Goal: Task Accomplishment & Management: Use online tool/utility

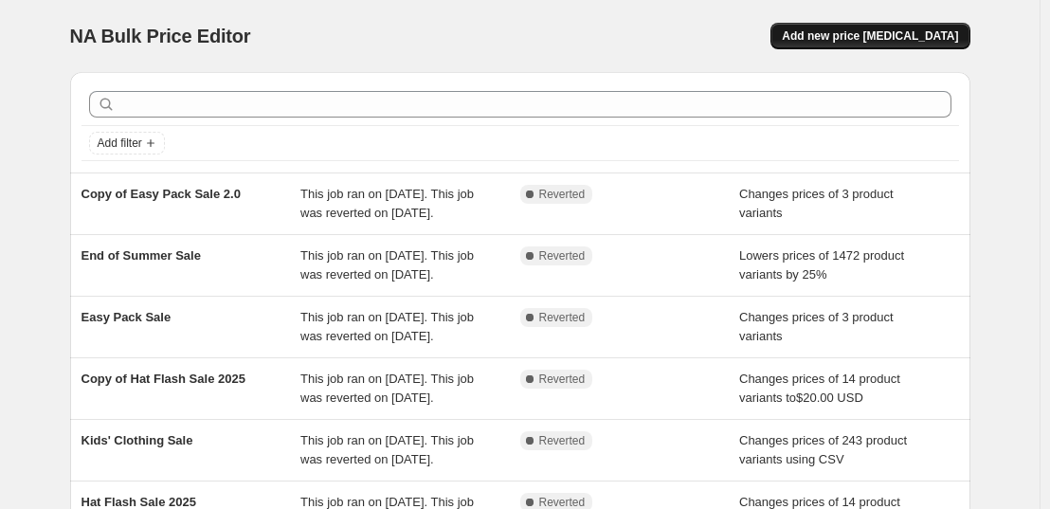
click at [941, 29] on span "Add new price [MEDICAL_DATA]" at bounding box center [870, 35] width 176 height 15
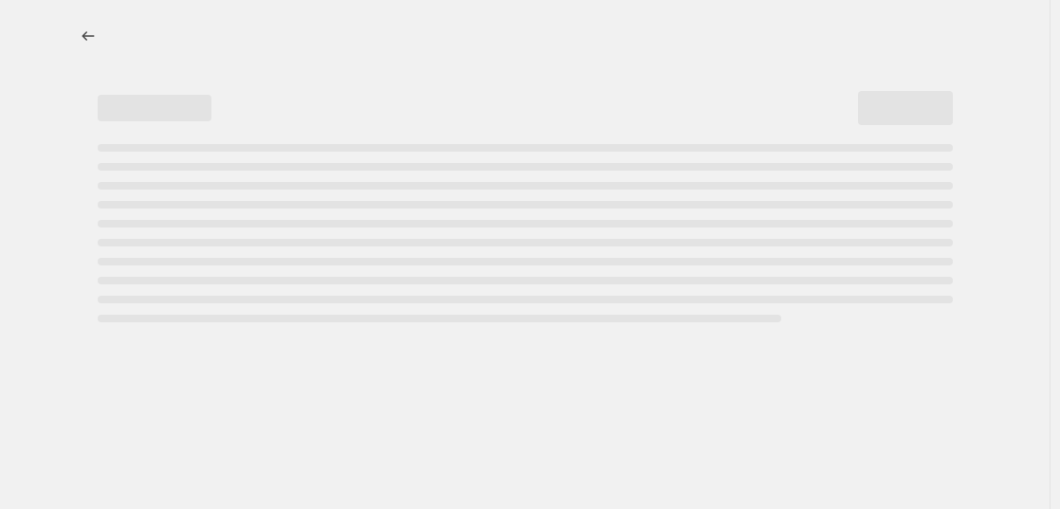
select select "percentage"
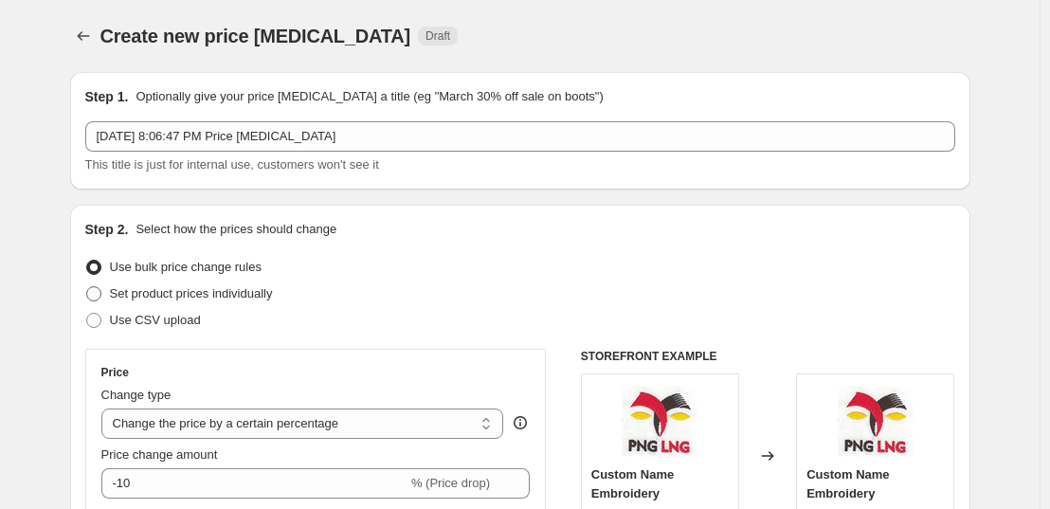
click at [133, 291] on span "Set product prices individually" at bounding box center [191, 293] width 163 height 14
click at [87, 287] on input "Set product prices individually" at bounding box center [86, 286] width 1 height 1
radio input "true"
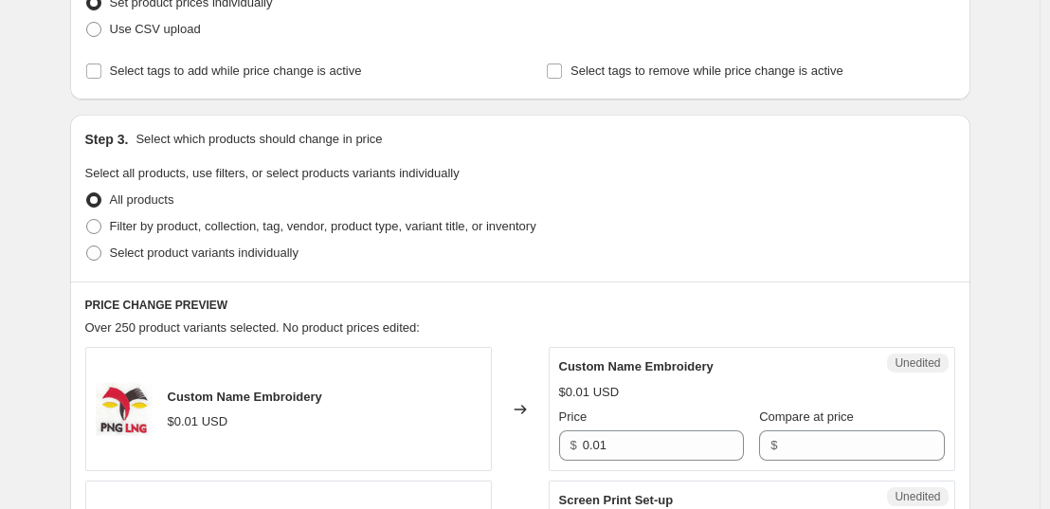
scroll to position [310, 0]
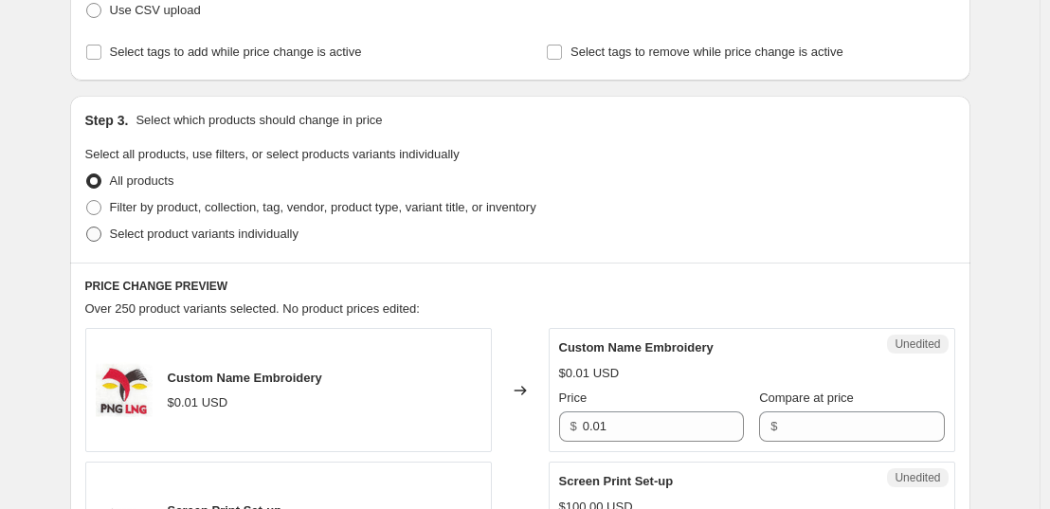
click at [115, 231] on span "Select product variants individually" at bounding box center [204, 234] width 189 height 14
click at [87, 227] on input "Select product variants individually" at bounding box center [86, 227] width 1 height 1
radio input "true"
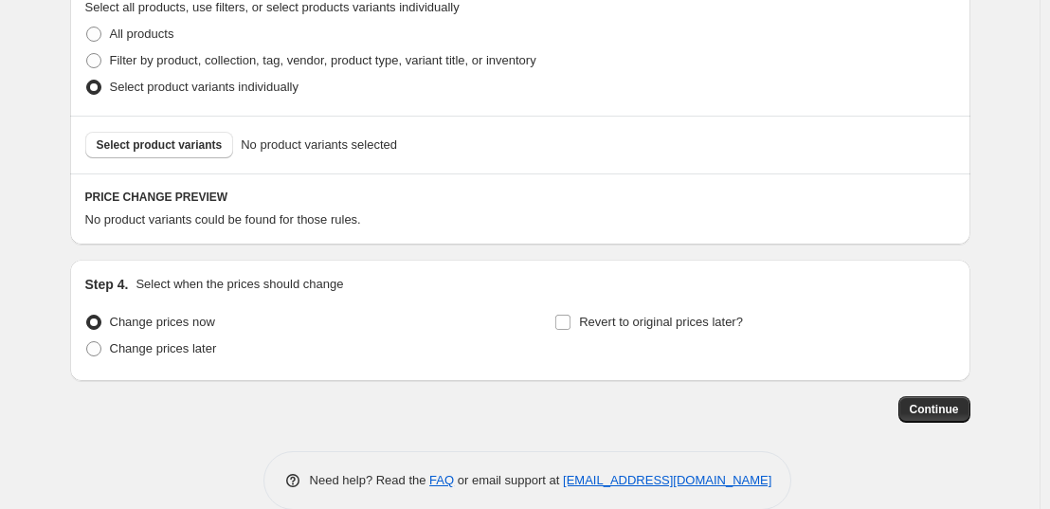
scroll to position [464, 0]
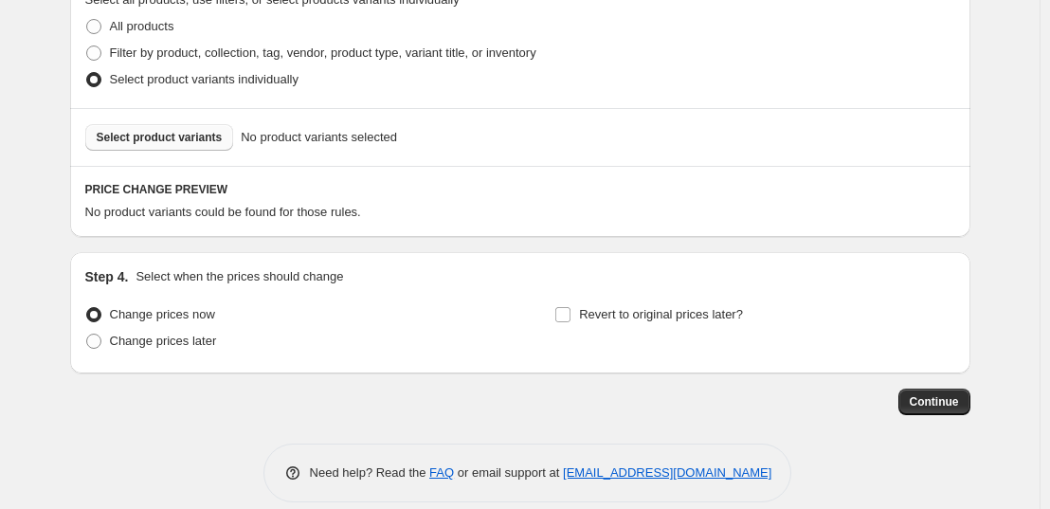
click at [152, 142] on span "Select product variants" at bounding box center [160, 137] width 126 height 15
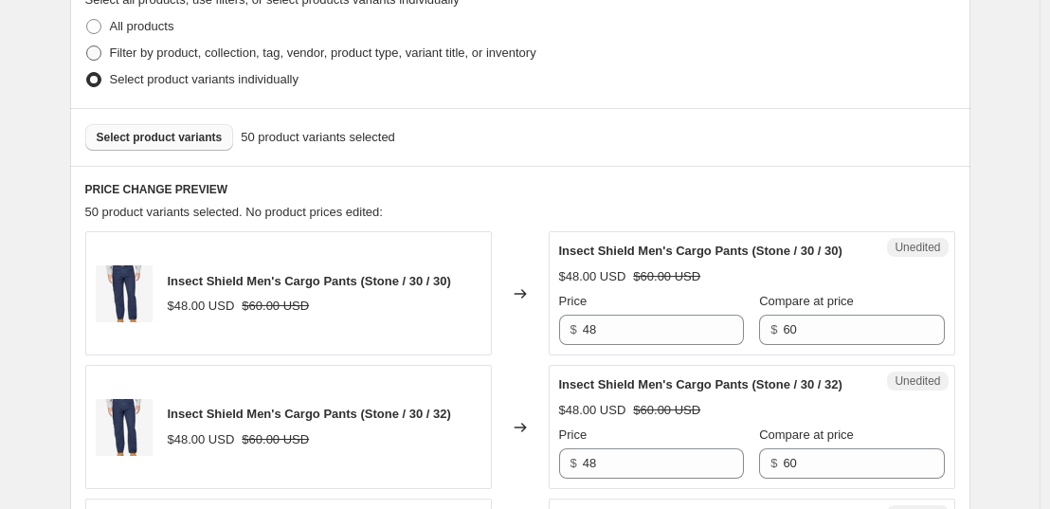
click at [100, 51] on span at bounding box center [93, 52] width 15 height 15
click at [87, 46] on input "Filter by product, collection, tag, vendor, product type, variant title, or inv…" at bounding box center [86, 45] width 1 height 1
radio input "true"
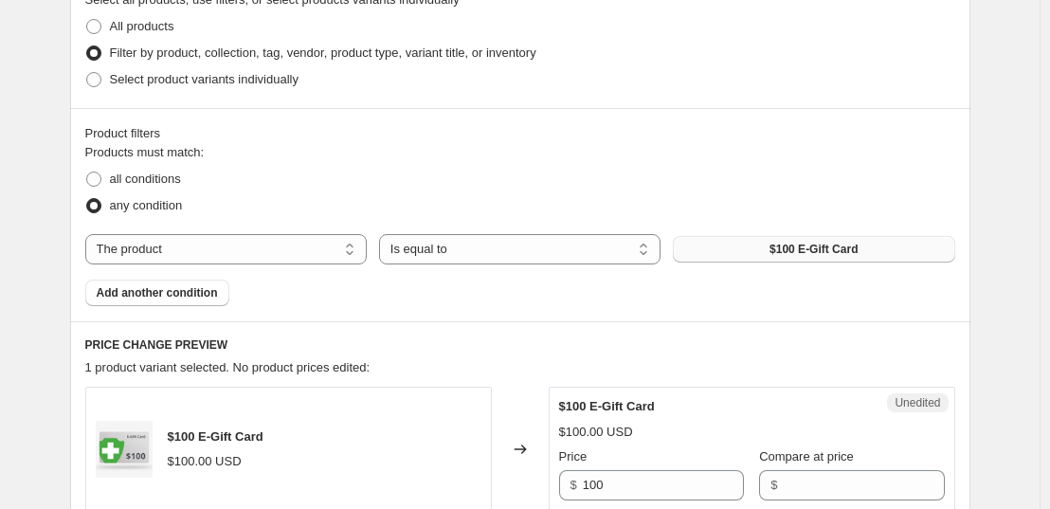
click at [791, 257] on button "$100 E-Gift Card" at bounding box center [814, 249] width 282 height 27
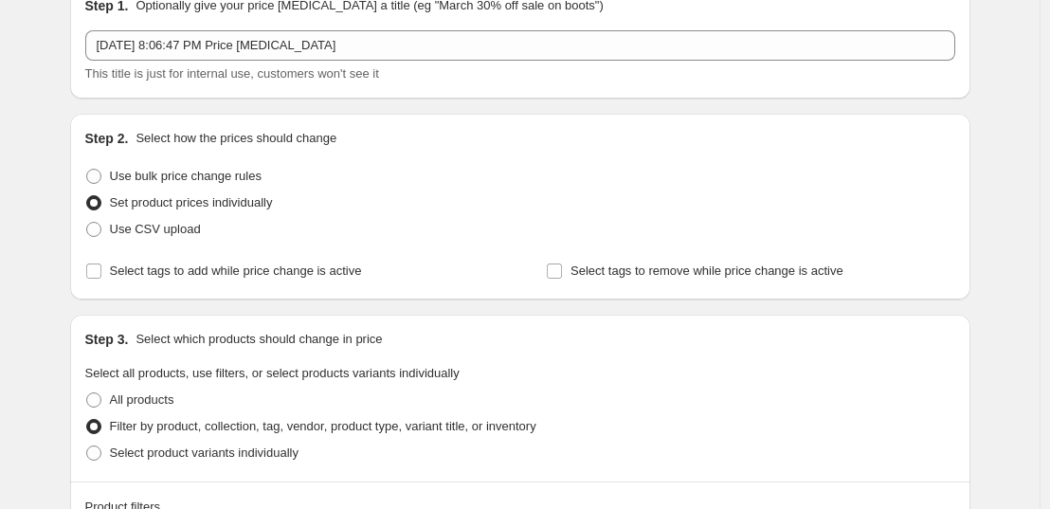
scroll to position [82, 0]
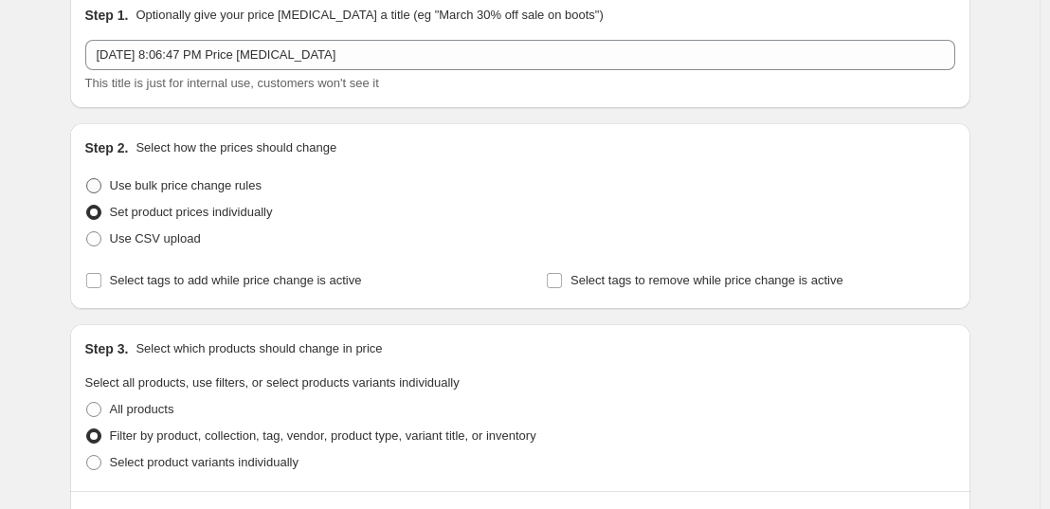
click at [164, 185] on span "Use bulk price change rules" at bounding box center [186, 185] width 152 height 14
click at [87, 179] on input "Use bulk price change rules" at bounding box center [86, 178] width 1 height 1
radio input "true"
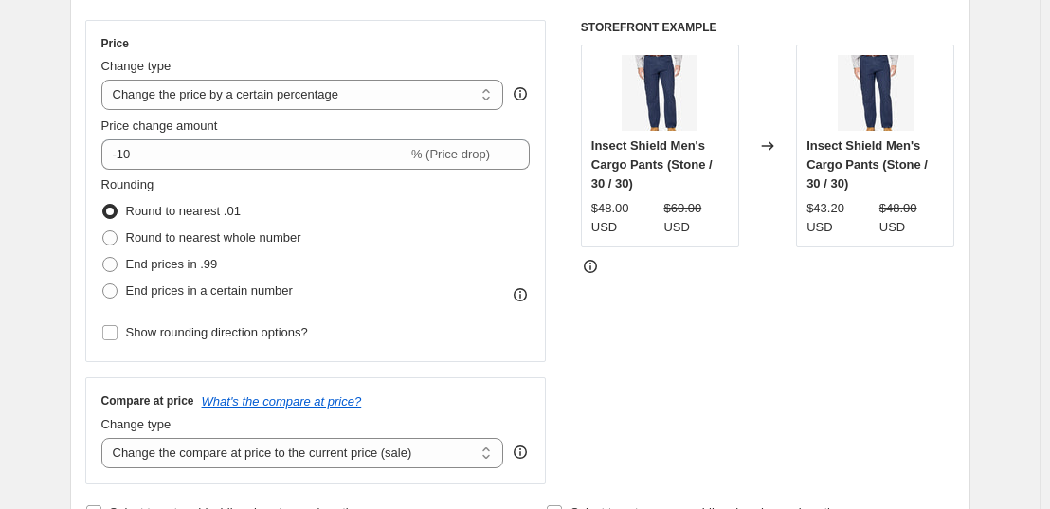
scroll to position [332, 0]
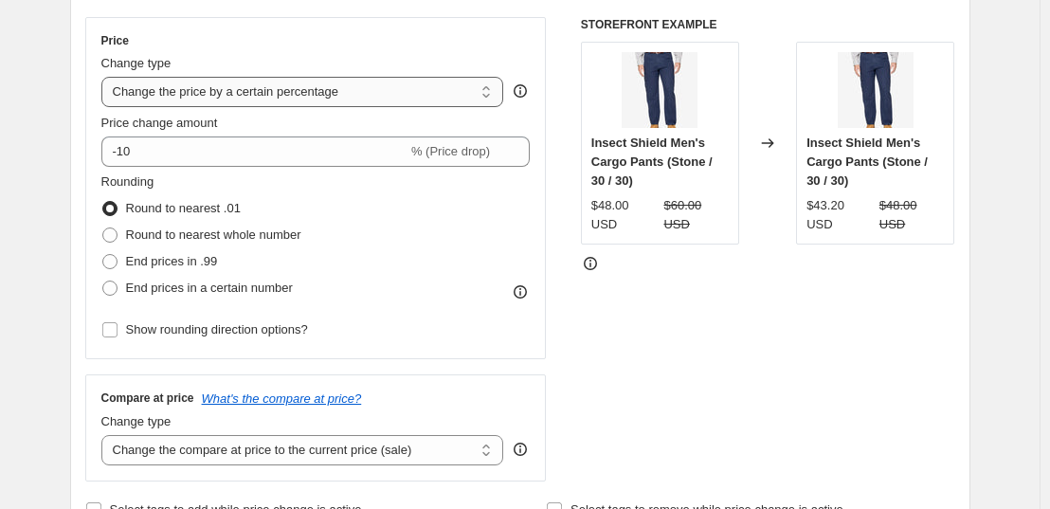
click at [404, 100] on select "Change the price to a certain amount Change the price by a certain amount Chang…" at bounding box center [302, 92] width 403 height 30
select select "to"
click at [105, 77] on select "Change the price to a certain amount Change the price by a certain amount Chang…" at bounding box center [302, 92] width 403 height 30
type input "80.00"
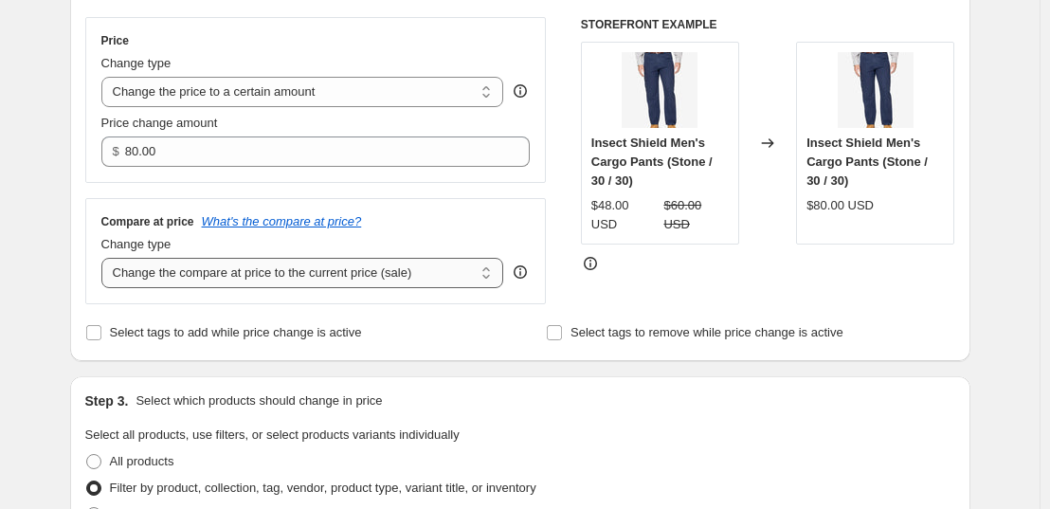
click at [318, 269] on select "Change the compare at price to the current price (sale) Change the compare at p…" at bounding box center [302, 273] width 403 height 30
select select "to"
click at [105, 259] on select "Change the compare at price to the current price (sale) Change the compare at p…" at bounding box center [302, 273] width 403 height 30
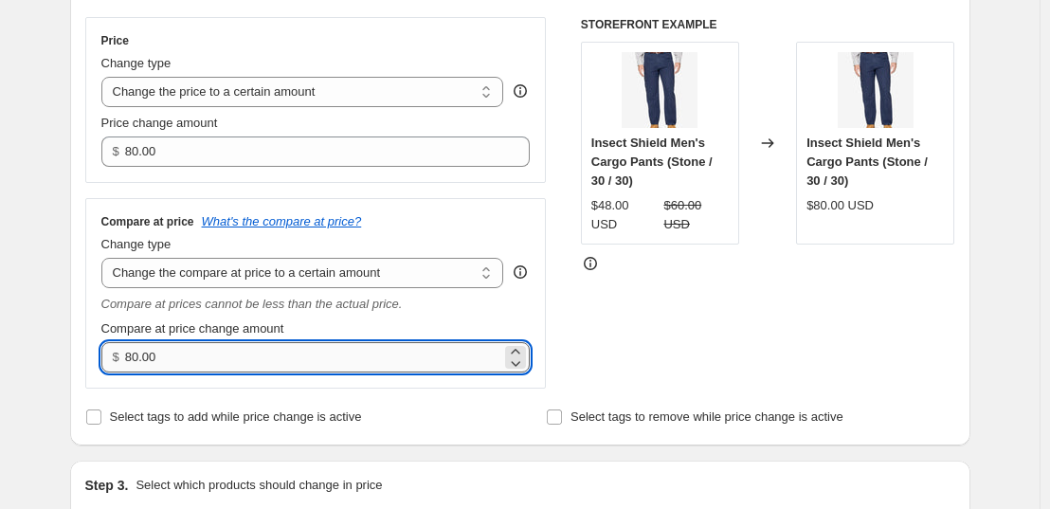
click at [273, 363] on input "80.00" at bounding box center [313, 357] width 376 height 30
type input "8"
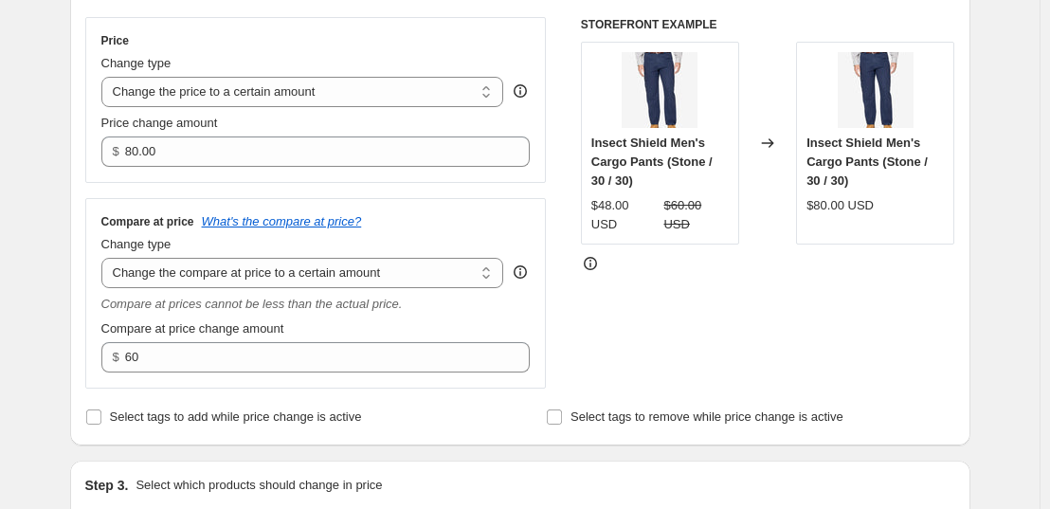
type input "60.00"
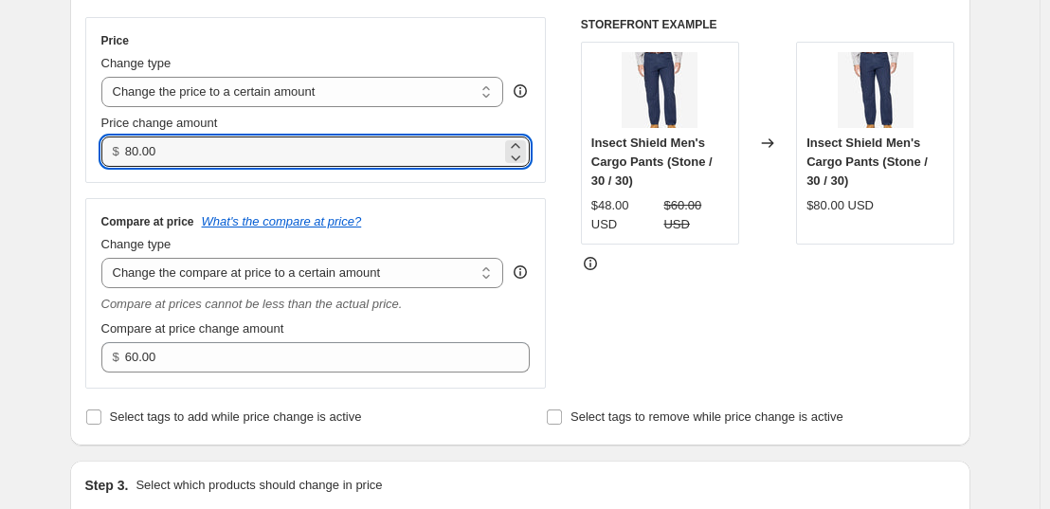
drag, startPoint x: 237, startPoint y: 137, endPoint x: 118, endPoint y: 140, distance: 118.5
click at [118, 140] on div "$ 80.00" at bounding box center [315, 151] width 429 height 30
type input "25.00"
click at [107, 185] on div "Price Change type Change the price to a certain amount Change the price by a ce…" at bounding box center [316, 203] width 462 height 372
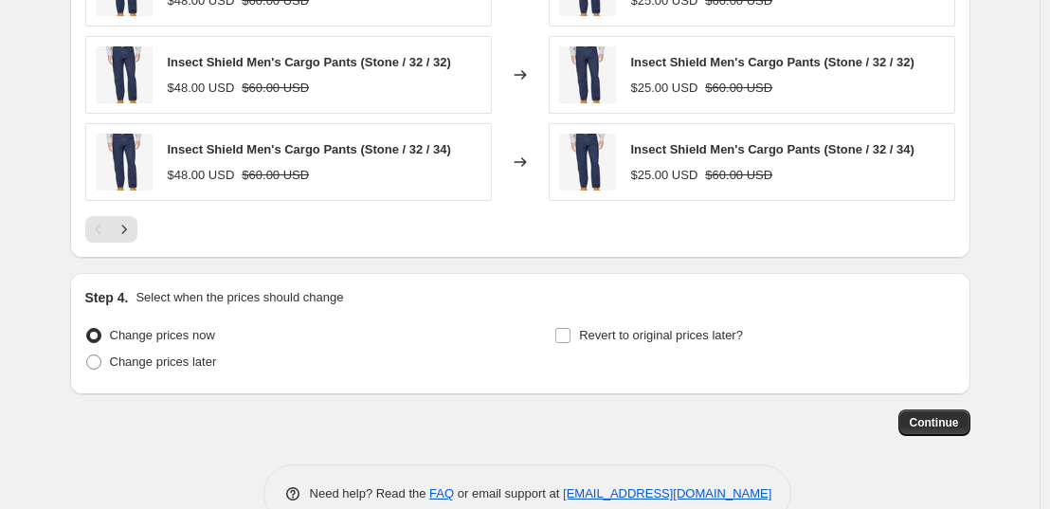
scroll to position [1507, 0]
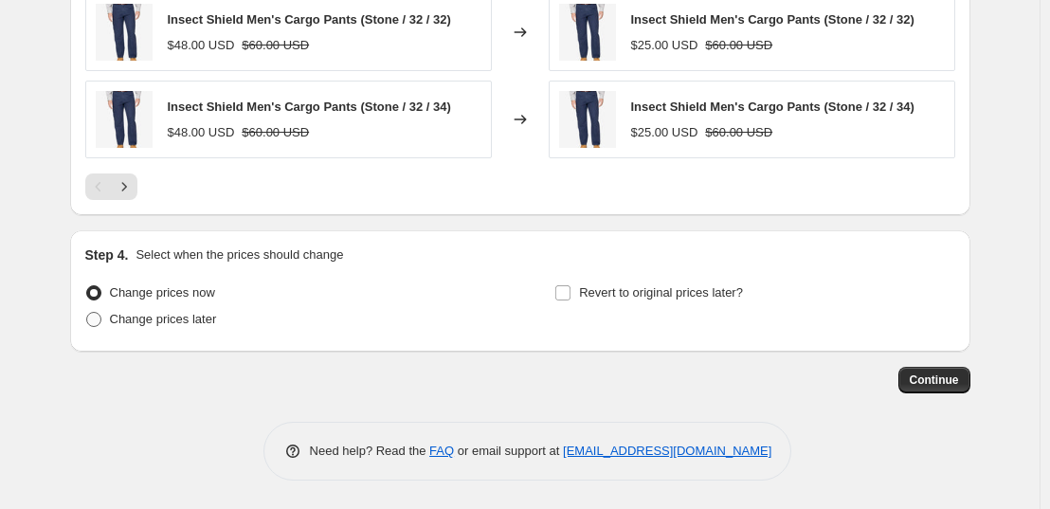
click at [150, 312] on span "Change prices later" at bounding box center [163, 319] width 107 height 14
click at [87, 312] on input "Change prices later" at bounding box center [86, 312] width 1 height 1
radio input "true"
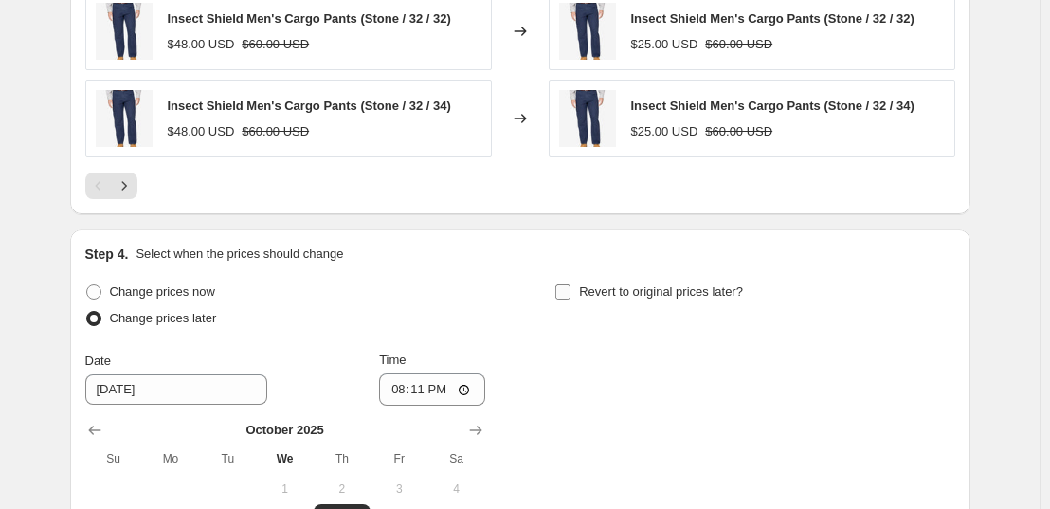
click at [615, 287] on span "Revert to original prices later?" at bounding box center [661, 291] width 164 height 14
click at [571, 287] on input "Revert to original prices later?" at bounding box center [562, 291] width 15 height 15
checkbox input "true"
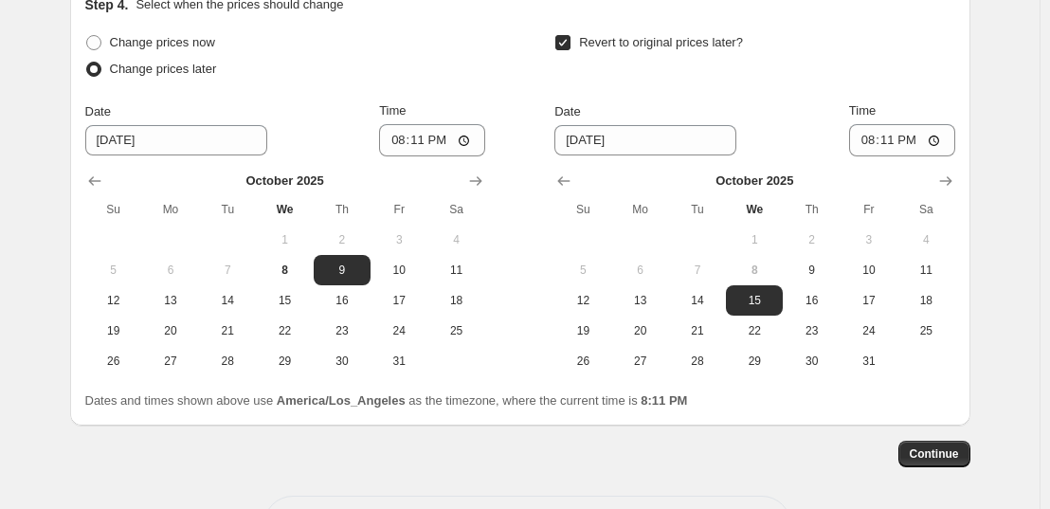
scroll to position [1757, 0]
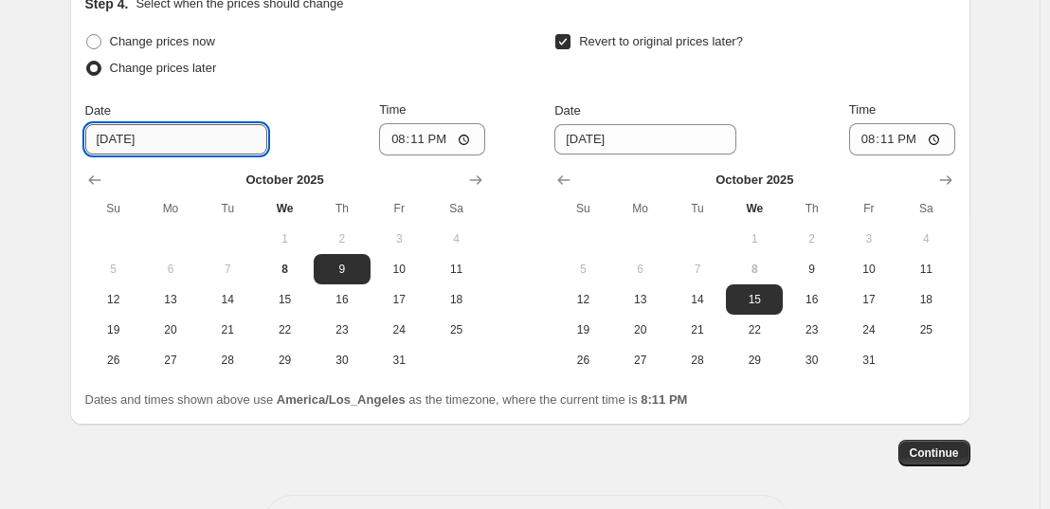
click at [171, 145] on input "[DATE]" at bounding box center [176, 139] width 182 height 30
click at [130, 137] on input "[DATE]" at bounding box center [176, 139] width 182 height 30
click at [122, 305] on span "12" at bounding box center [114, 299] width 42 height 15
type input "[DATE]"
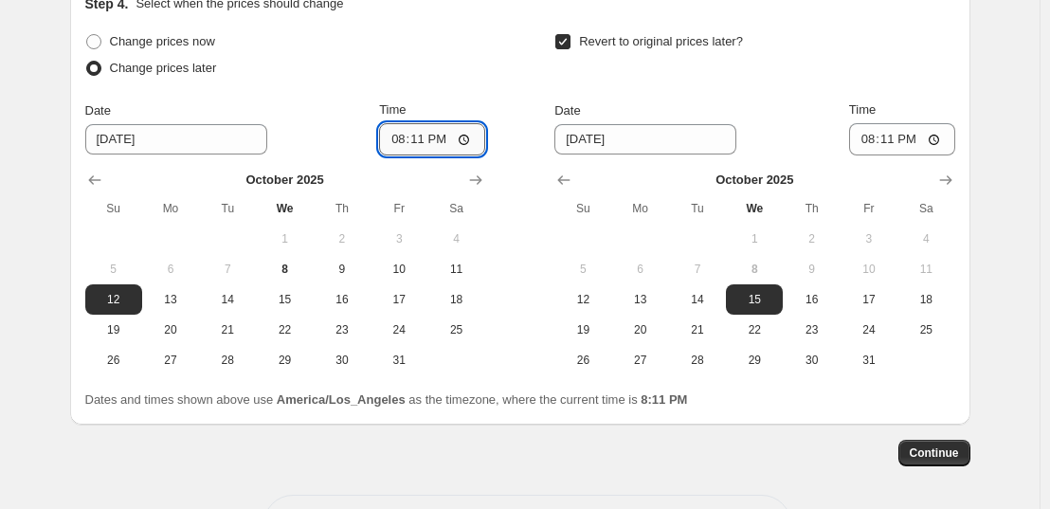
click at [401, 147] on input "20:11" at bounding box center [432, 139] width 106 height 32
type input "21:00"
click at [698, 326] on span "21" at bounding box center [698, 329] width 42 height 15
type input "[DATE]"
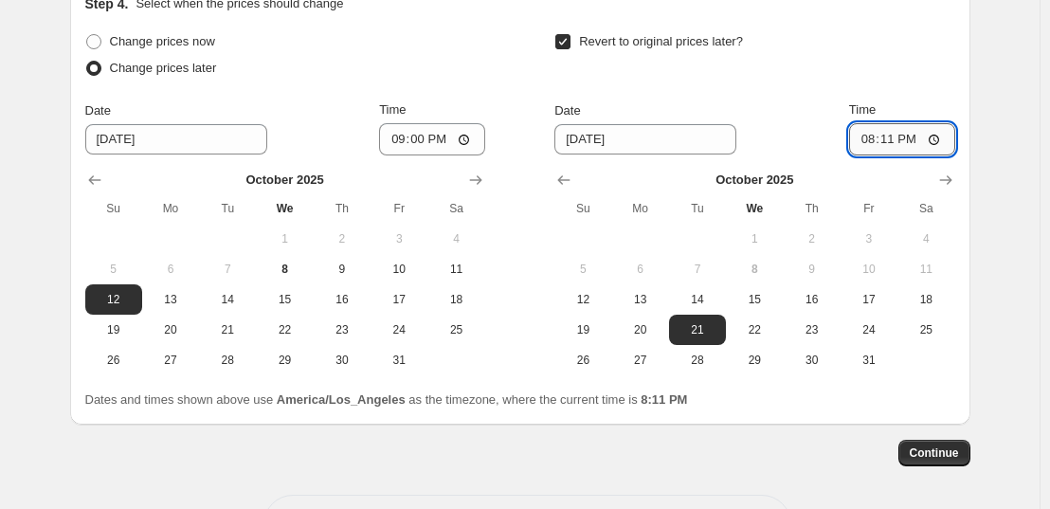
click at [871, 150] on input "20:11" at bounding box center [902, 139] width 106 height 32
type input "21:00"
click at [939, 458] on span "Continue" at bounding box center [934, 452] width 49 height 15
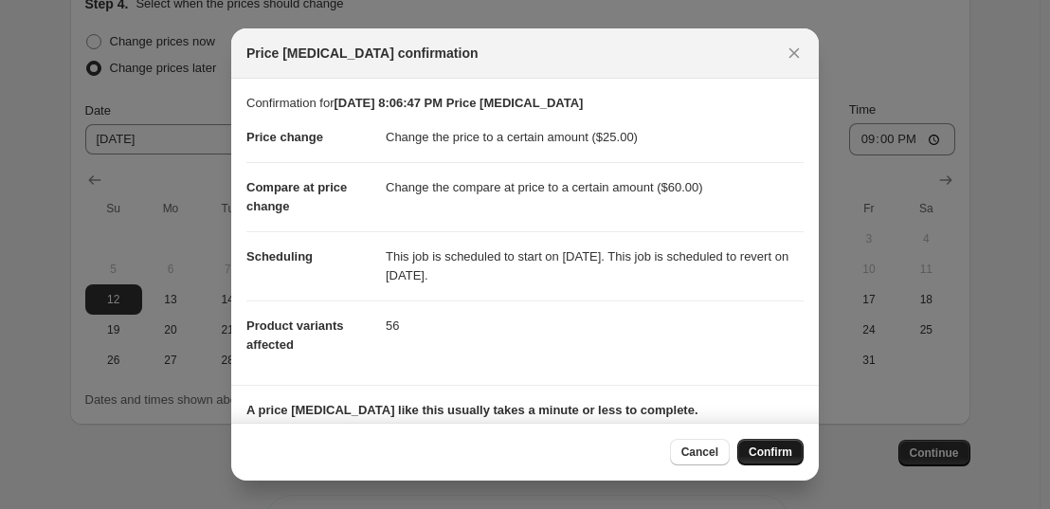
click at [772, 446] on span "Confirm" at bounding box center [771, 452] width 44 height 15
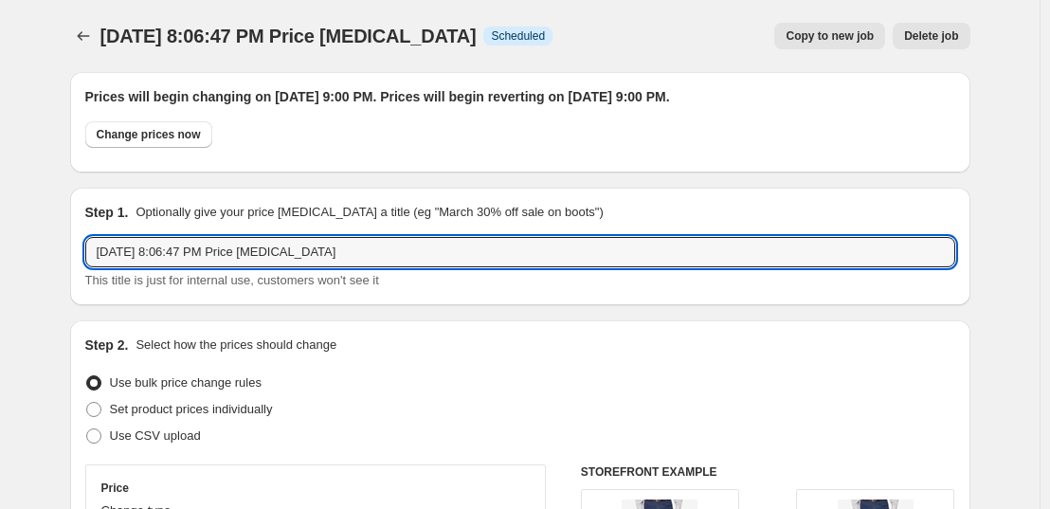
drag, startPoint x: 355, startPoint y: 241, endPoint x: 22, endPoint y: 266, distance: 334.6
paste input "IS-VP7"
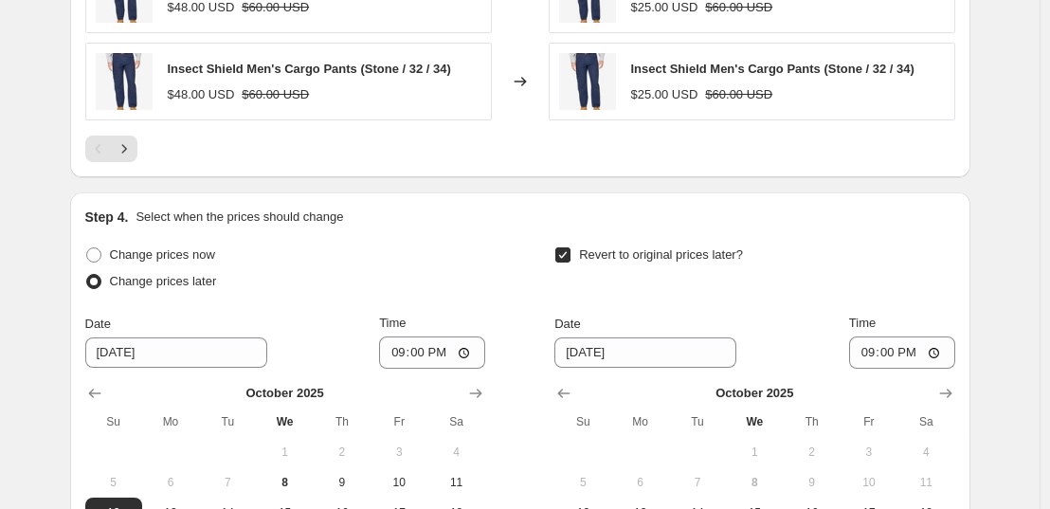
scroll to position [1947, 0]
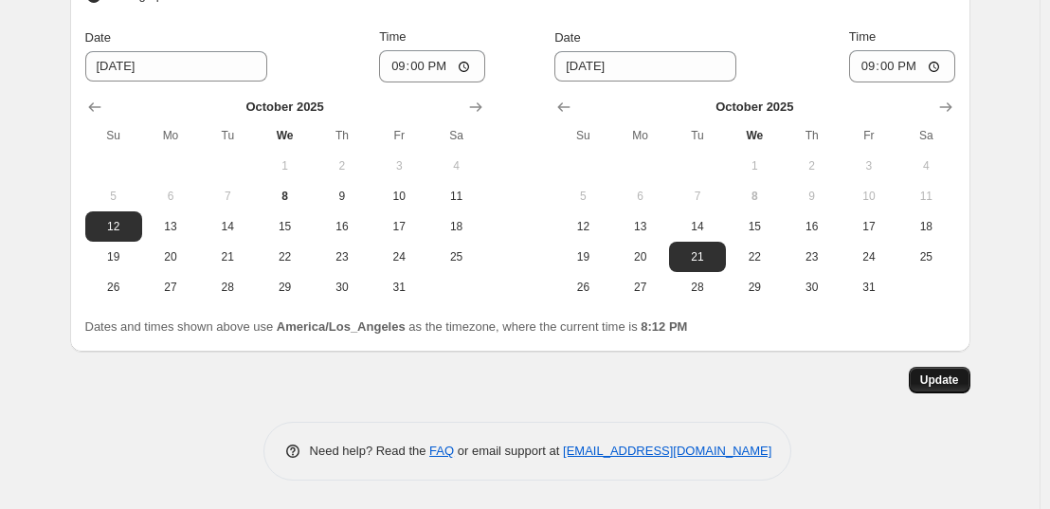
click at [958, 370] on button "Update" at bounding box center [940, 380] width 62 height 27
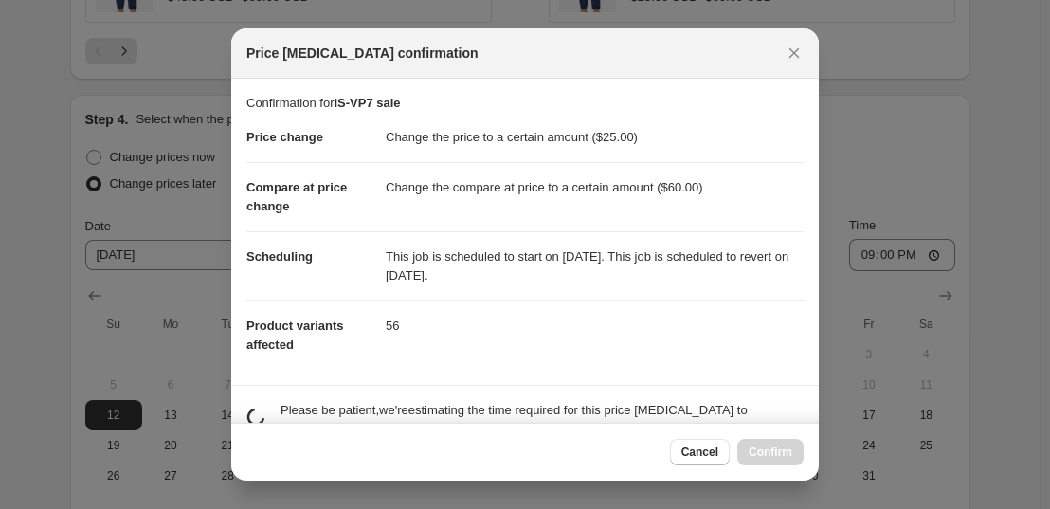
scroll to position [0, 0]
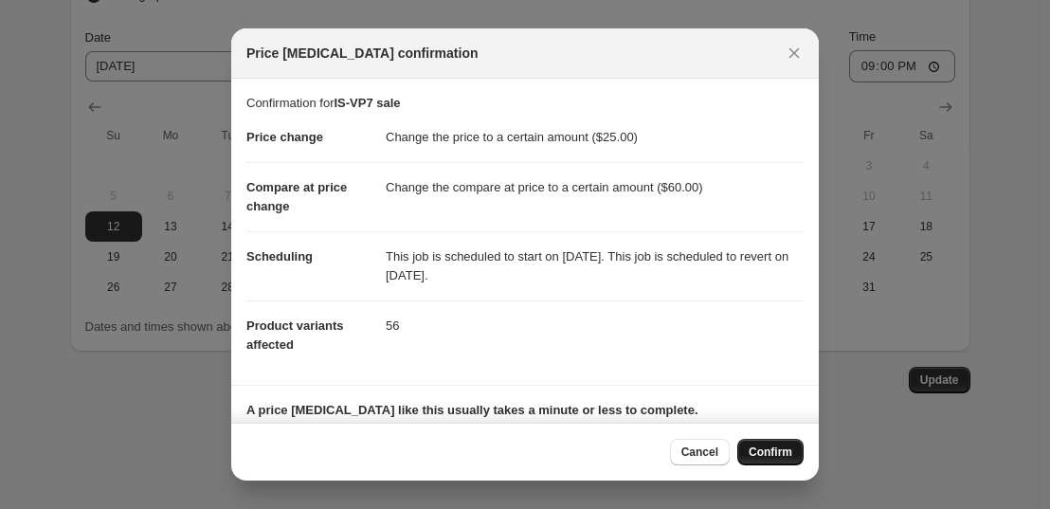
click at [789, 445] on span "Confirm" at bounding box center [771, 452] width 44 height 15
type input "IS-VP7 sale"
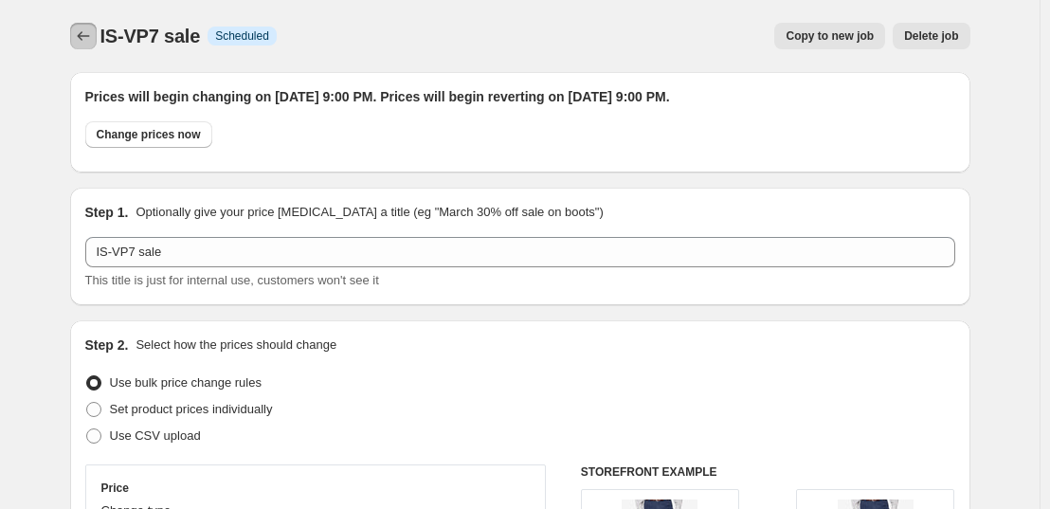
click at [89, 33] on icon "Price change jobs" at bounding box center [83, 36] width 19 height 19
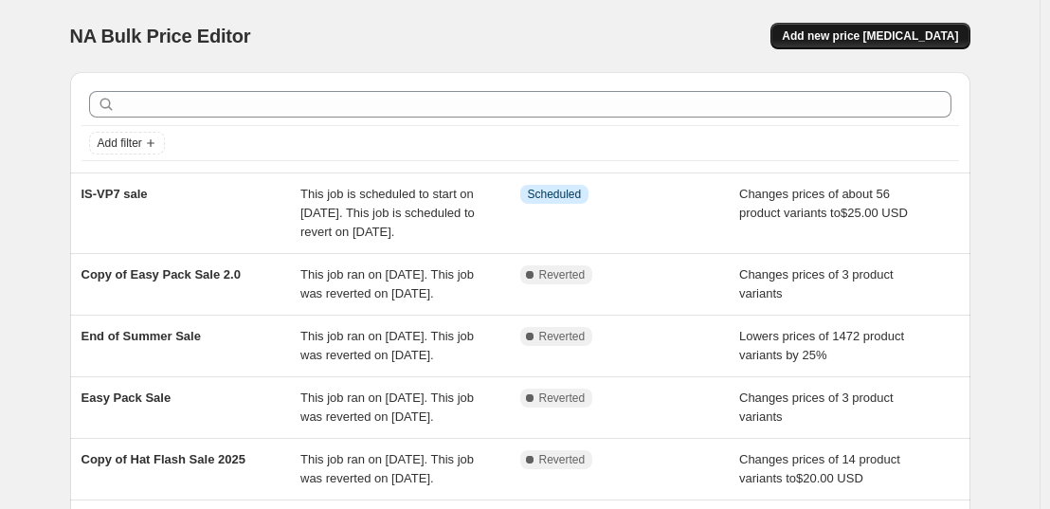
click at [864, 32] on span "Add new price [MEDICAL_DATA]" at bounding box center [870, 35] width 176 height 15
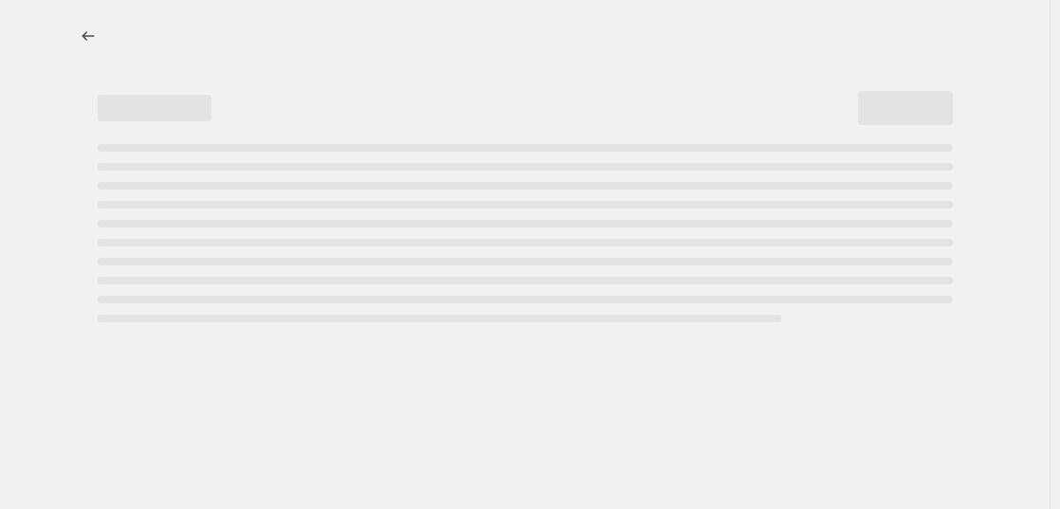
select select "percentage"
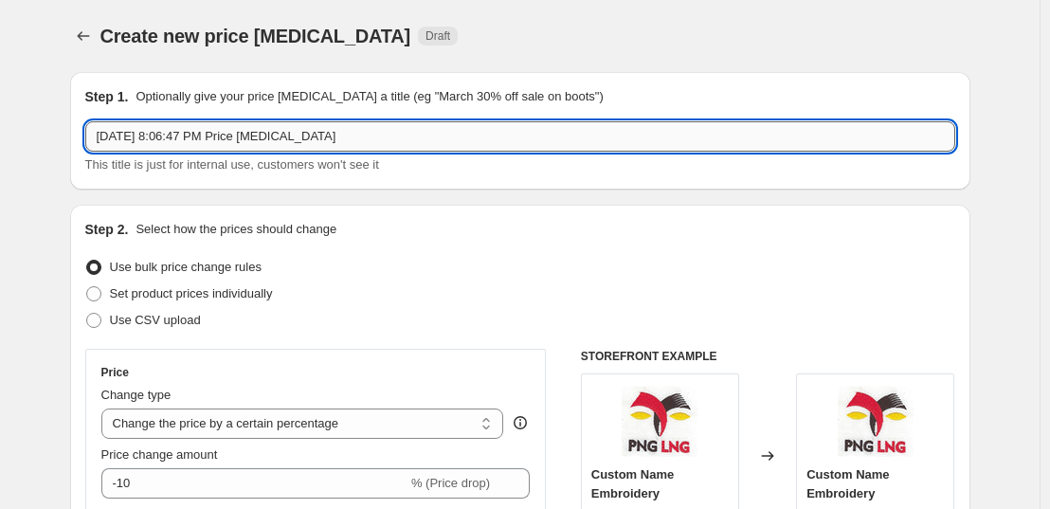
click at [354, 122] on input "[DATE] 8:06:47 PM Price [MEDICAL_DATA]" at bounding box center [520, 136] width 870 height 30
type input "O"
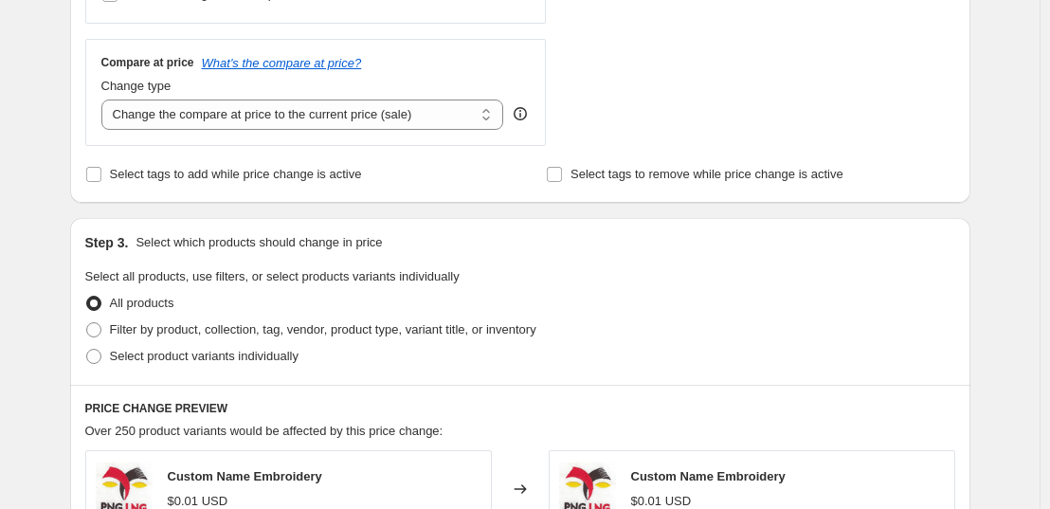
scroll to position [671, 0]
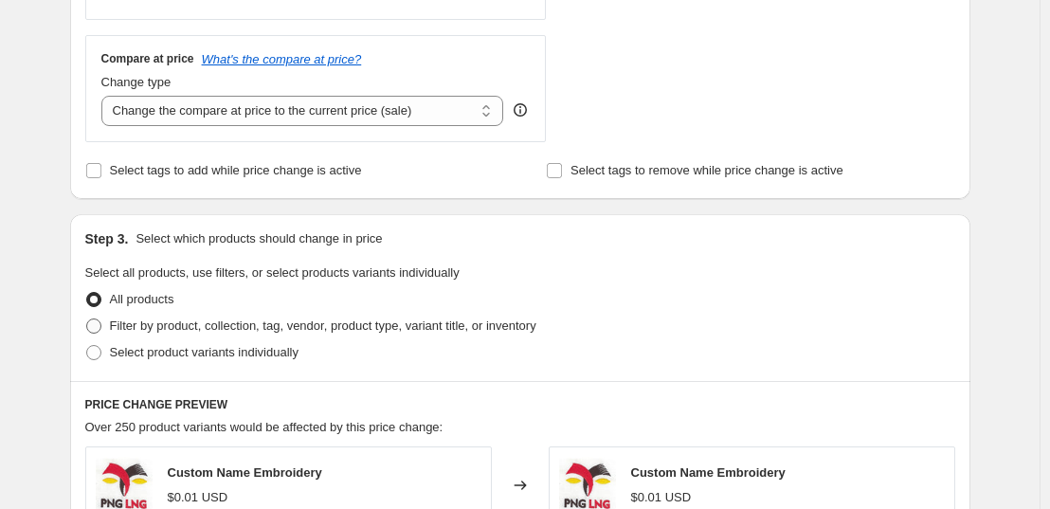
type input "airflow polo sale"
click at [160, 325] on span "Filter by product, collection, tag, vendor, product type, variant title, or inv…" at bounding box center [323, 325] width 427 height 14
click at [87, 319] on input "Filter by product, collection, tag, vendor, product type, variant title, or inv…" at bounding box center [86, 318] width 1 height 1
radio input "true"
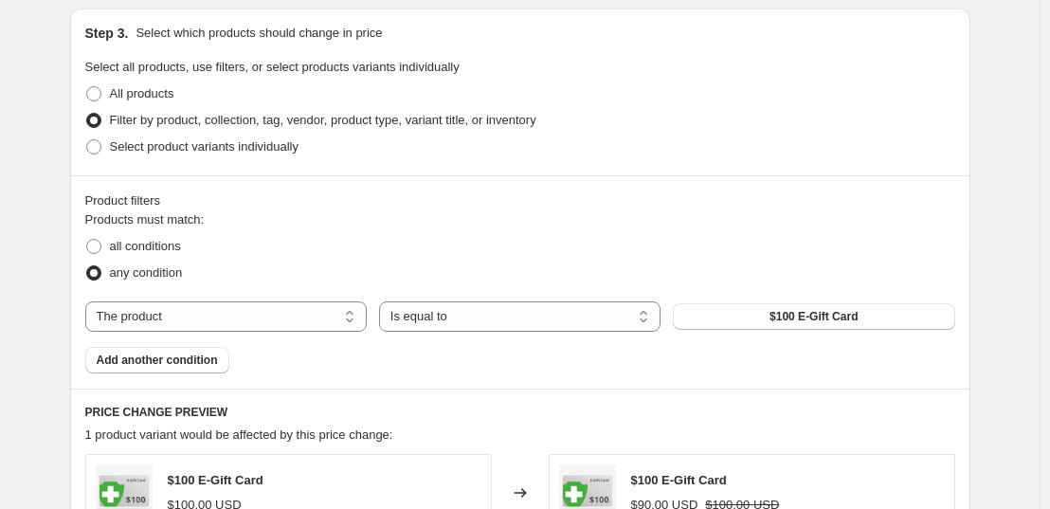
scroll to position [884, 0]
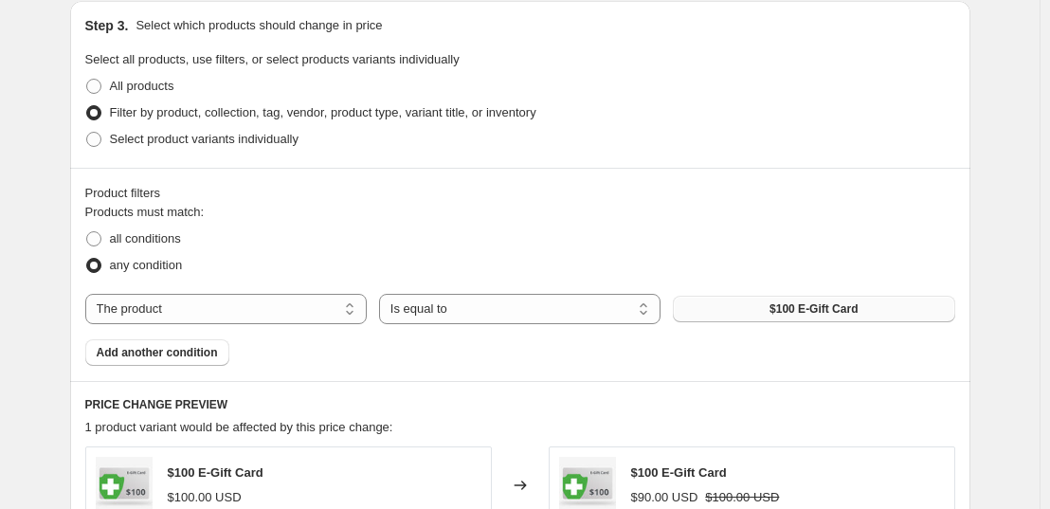
click at [806, 302] on span "$100 E-Gift Card" at bounding box center [814, 308] width 88 height 15
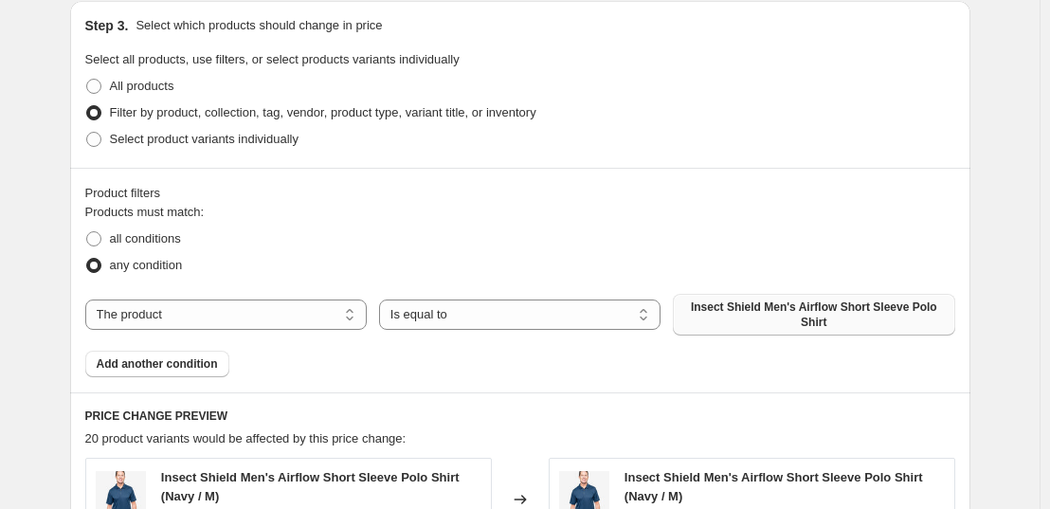
click at [754, 320] on span "Insect Shield Men's Airflow Short Sleeve Polo Shirt" at bounding box center [813, 315] width 259 height 30
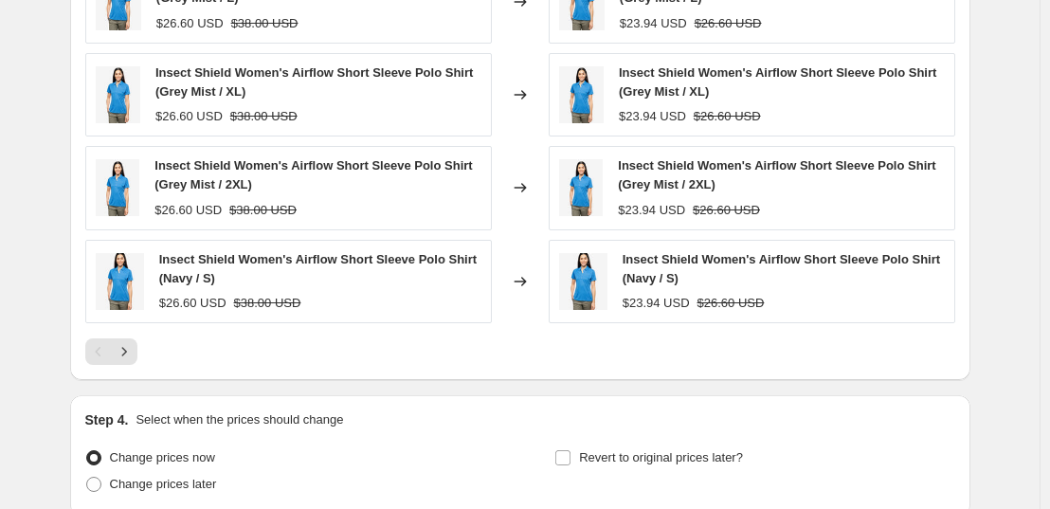
scroll to position [1481, 0]
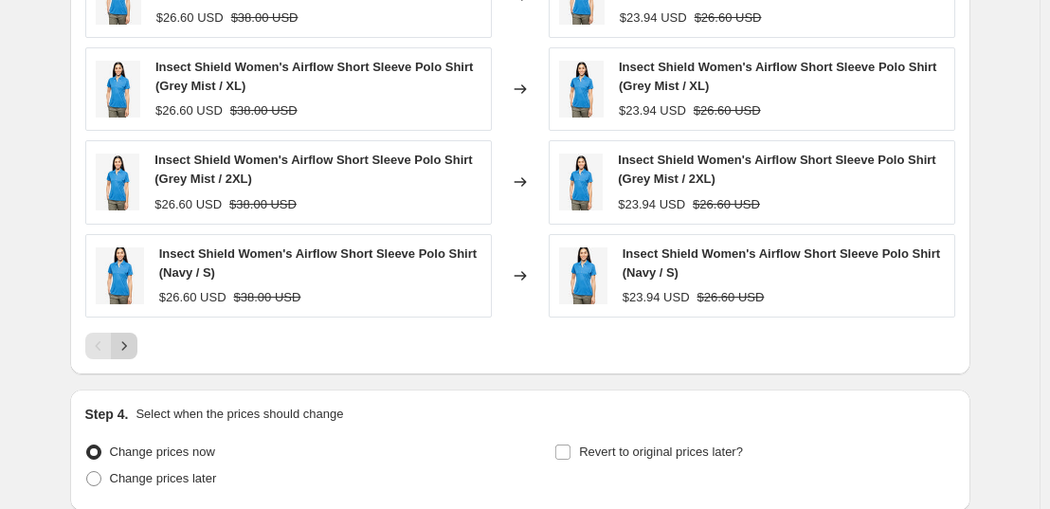
click at [134, 351] on icon "Next" at bounding box center [124, 345] width 19 height 19
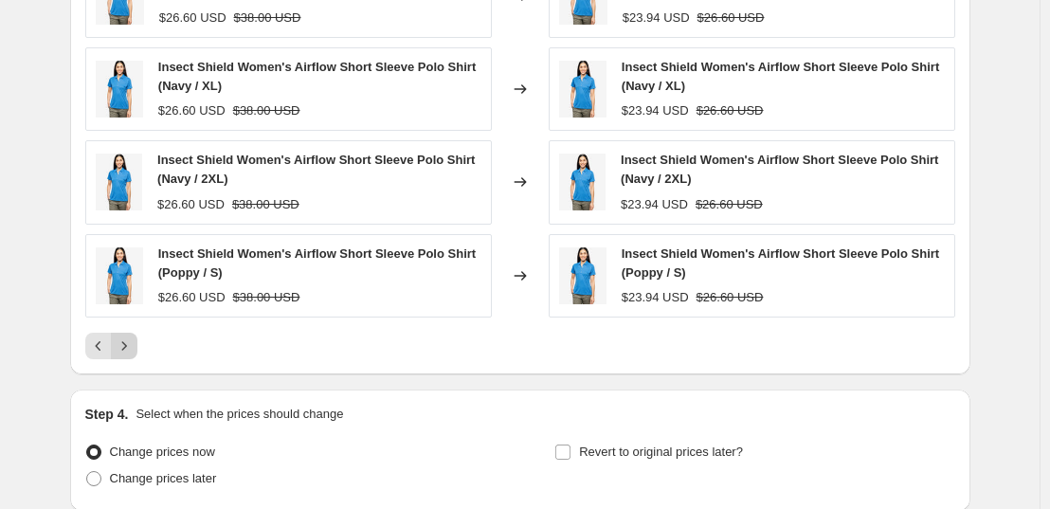
click at [134, 351] on icon "Next" at bounding box center [124, 345] width 19 height 19
click at [137, 351] on div "Pagination" at bounding box center [124, 346] width 27 height 27
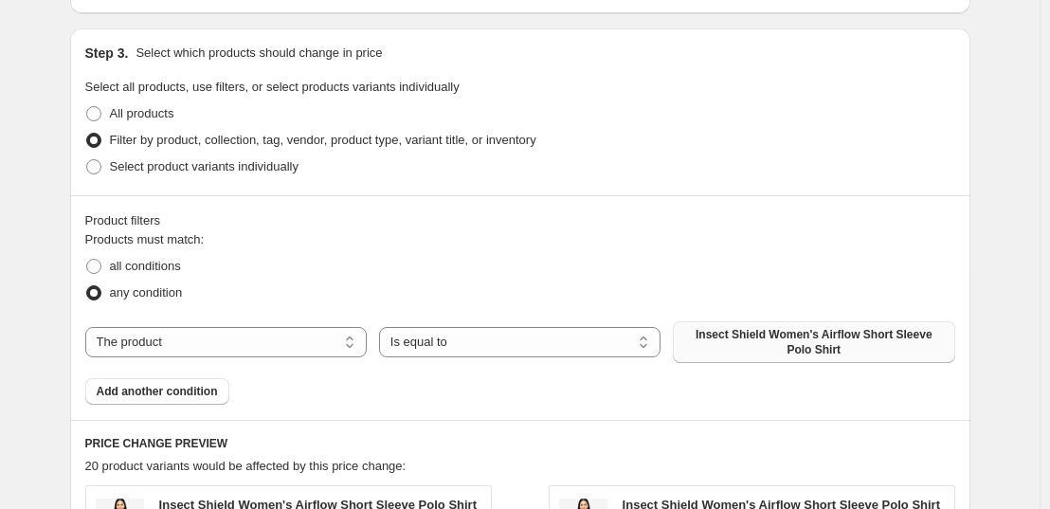
scroll to position [903, 0]
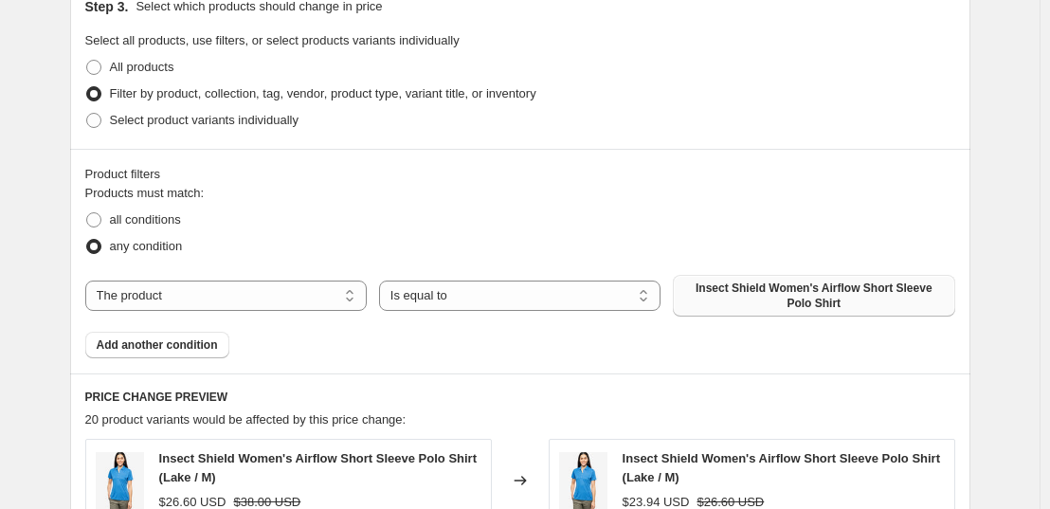
click at [137, 351] on span "Add another condition" at bounding box center [157, 344] width 121 height 15
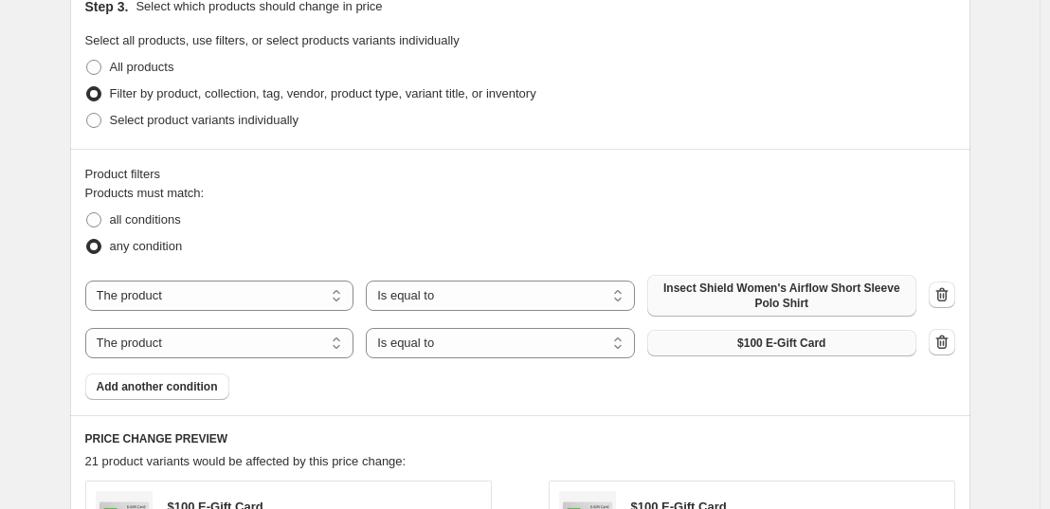
click at [776, 336] on span "$100 E-Gift Card" at bounding box center [781, 343] width 88 height 15
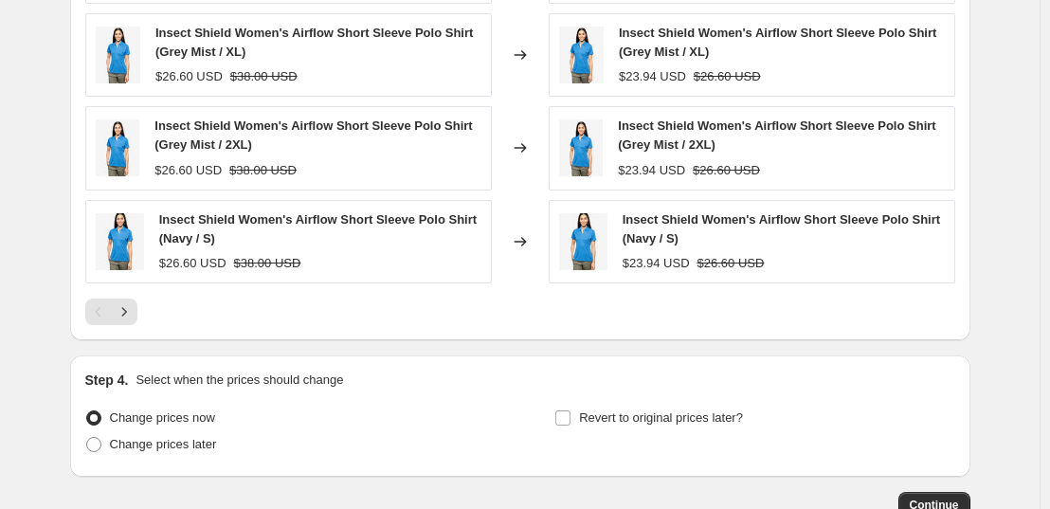
scroll to position [1574, 0]
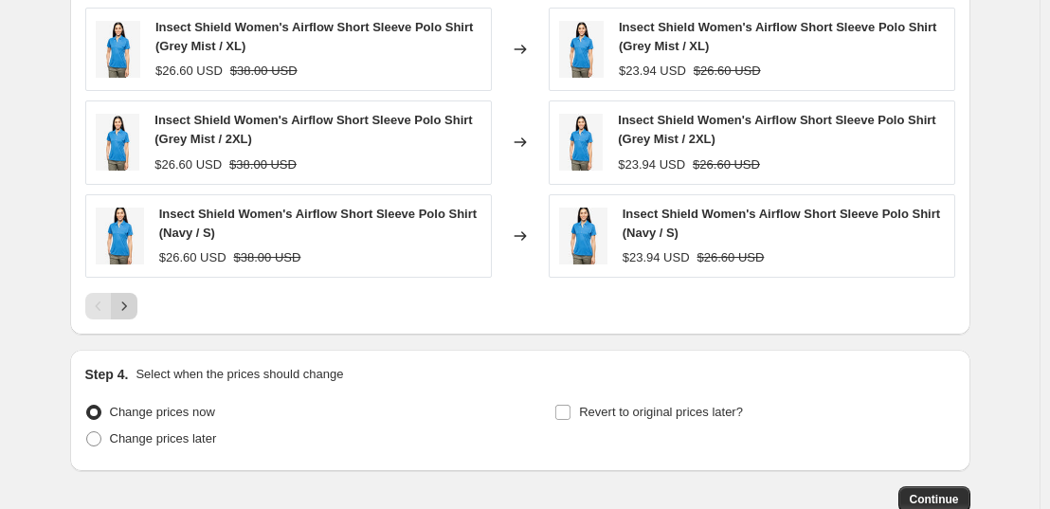
click at [134, 301] on icon "Next" at bounding box center [124, 306] width 19 height 19
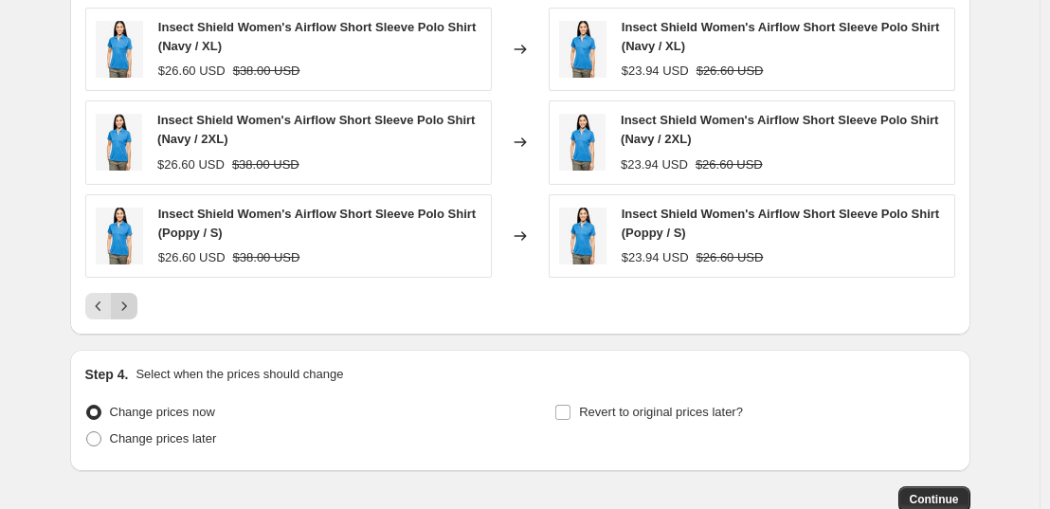
click at [134, 301] on icon "Next" at bounding box center [124, 306] width 19 height 19
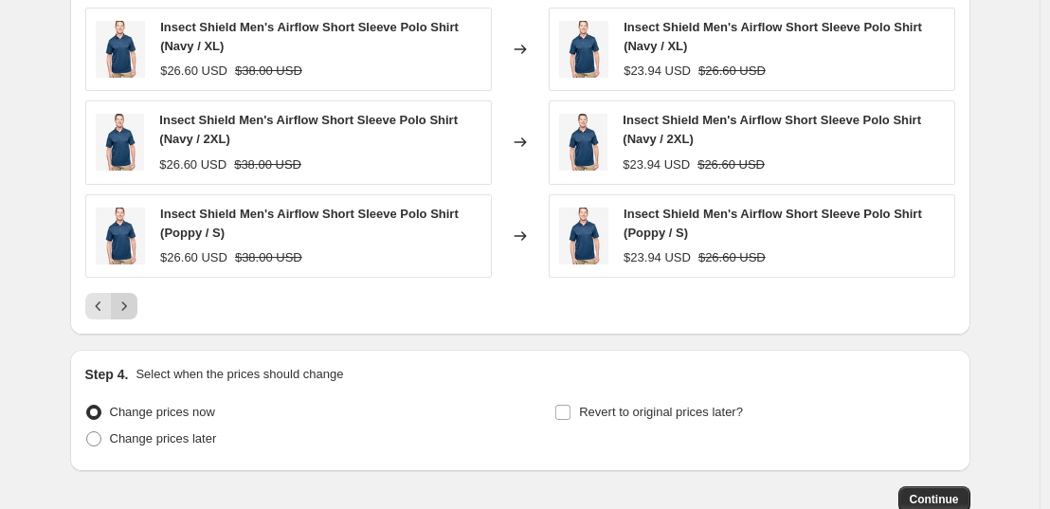
click at [134, 301] on icon "Next" at bounding box center [124, 306] width 19 height 19
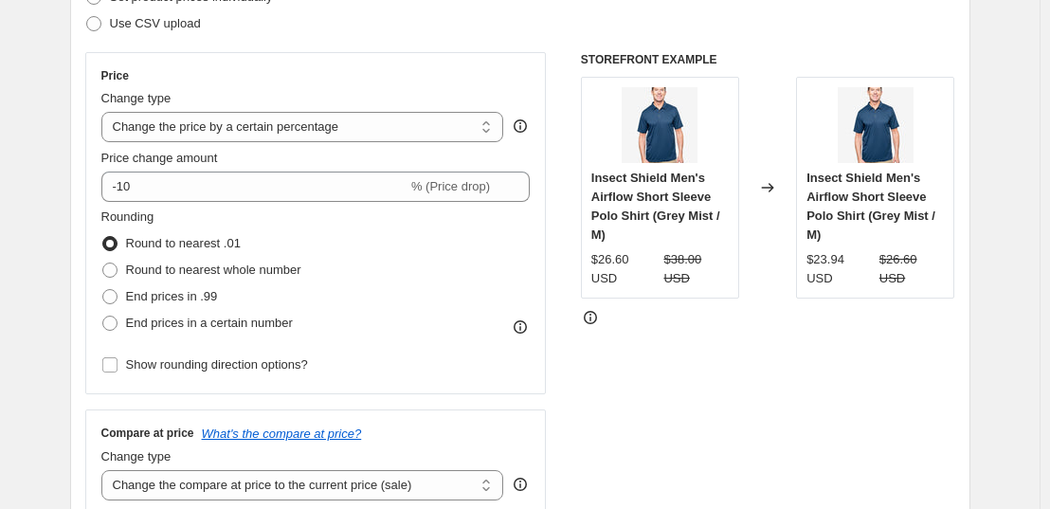
scroll to position [291, 0]
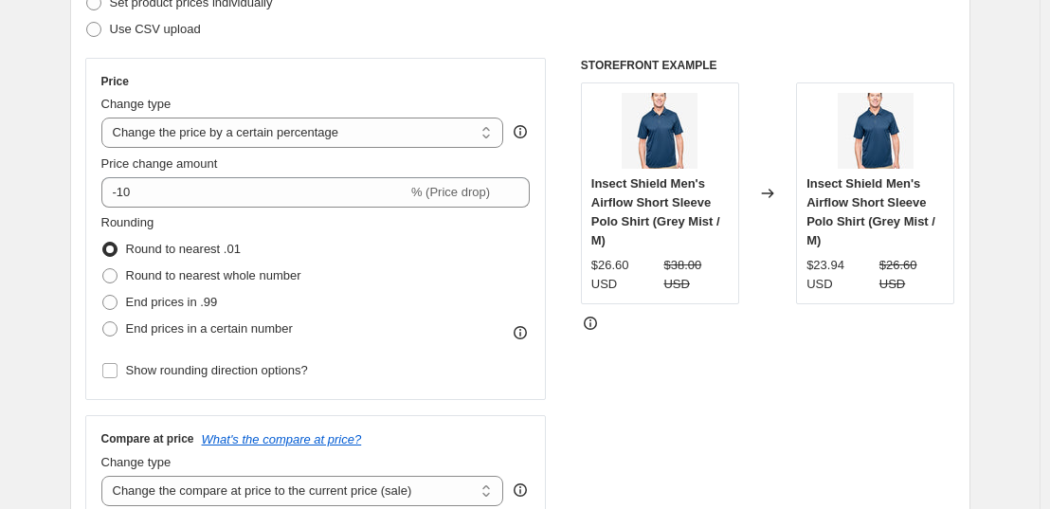
click at [254, 117] on div "Change type Change the price to a certain amount Change the price by a certain …" at bounding box center [302, 121] width 403 height 53
click at [262, 132] on select "Change the price to a certain amount Change the price by a certain amount Chang…" at bounding box center [302, 133] width 403 height 30
select select "to"
click at [105, 118] on select "Change the price to a certain amount Change the price by a certain amount Chang…" at bounding box center [302, 133] width 403 height 30
type input "80.00"
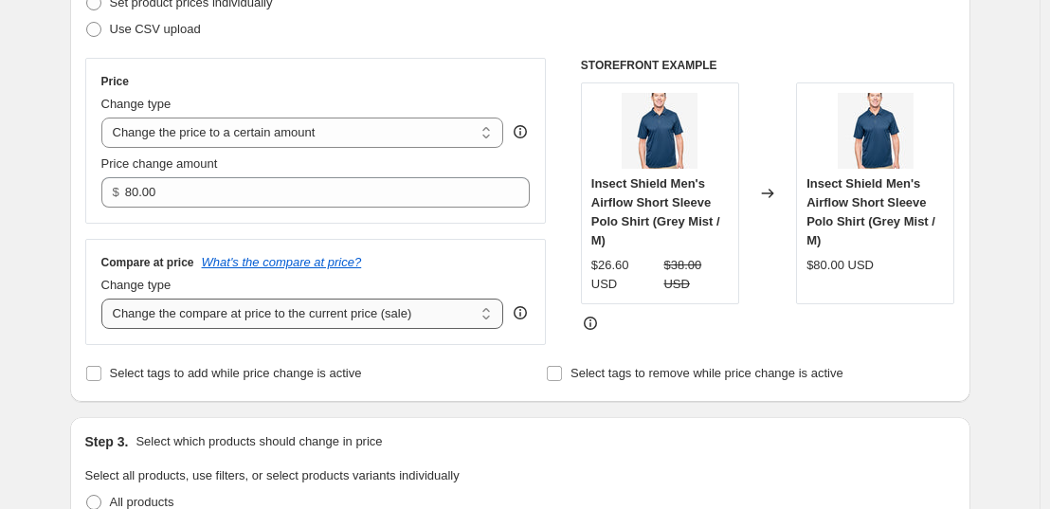
click at [214, 311] on select "Change the compare at price to the current price (sale) Change the compare at p…" at bounding box center [302, 314] width 403 height 30
select select "to"
click at [105, 300] on select "Change the compare at price to the current price (sale) Change the compare at p…" at bounding box center [302, 314] width 403 height 30
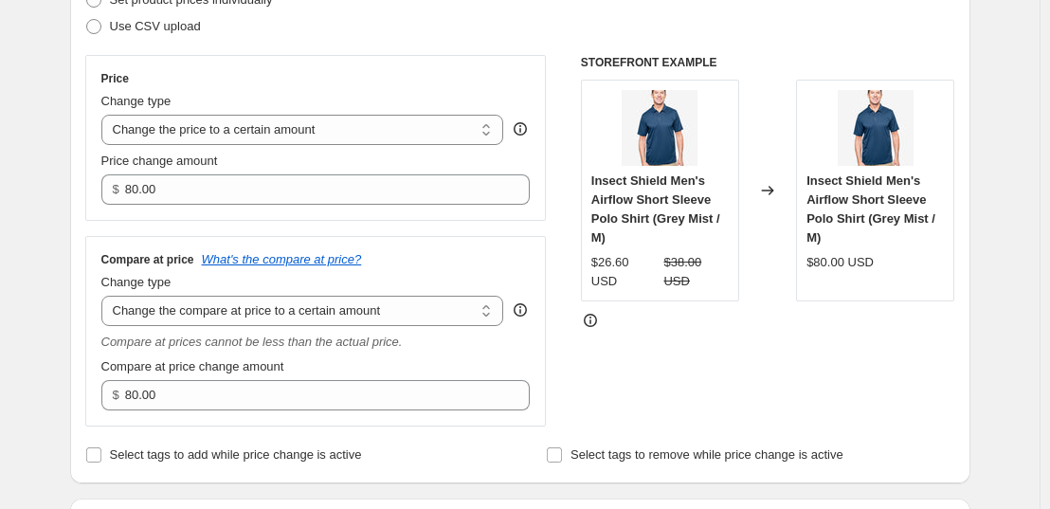
scroll to position [295, 0]
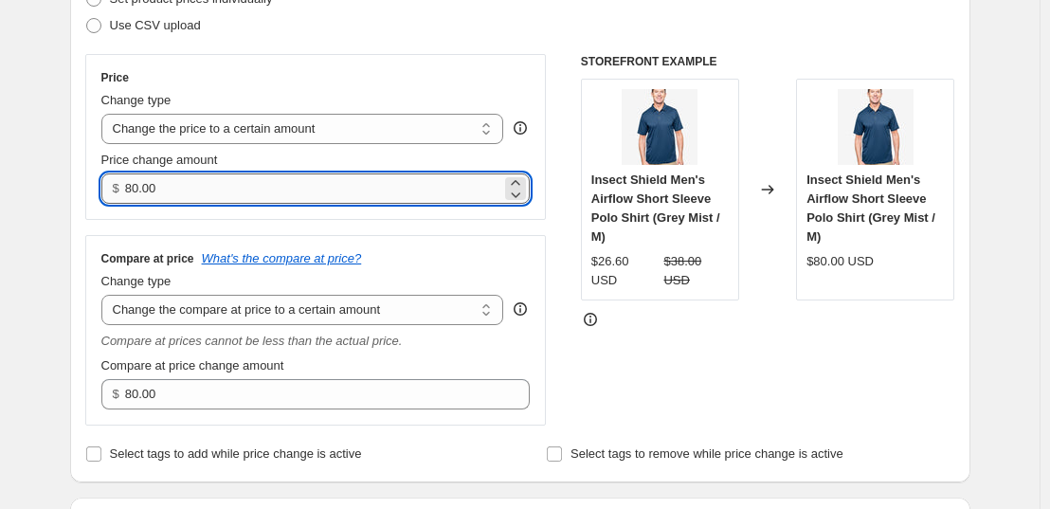
click at [399, 203] on input "80.00" at bounding box center [313, 188] width 376 height 30
drag, startPoint x: 399, startPoint y: 203, endPoint x: 4, endPoint y: 270, distance: 400.9
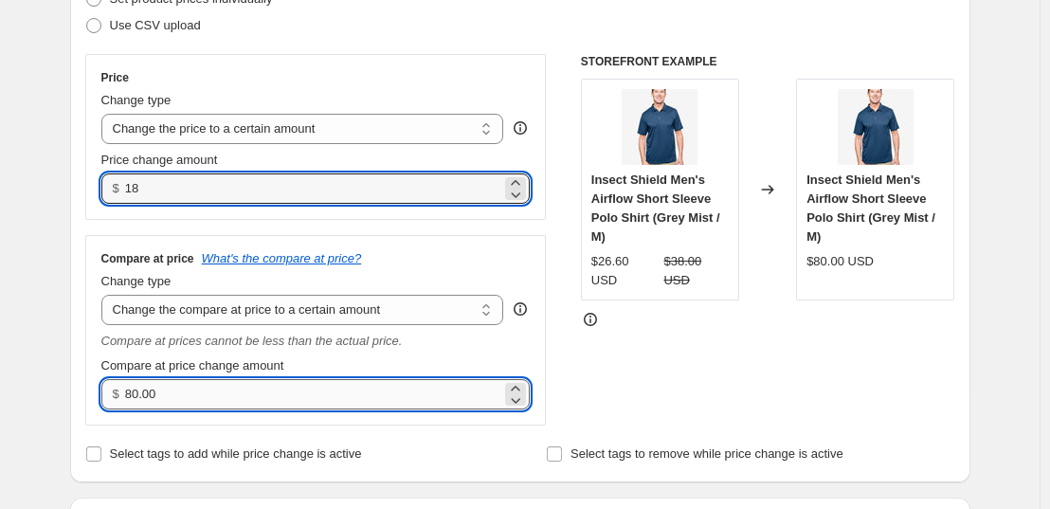
type input "18.00"
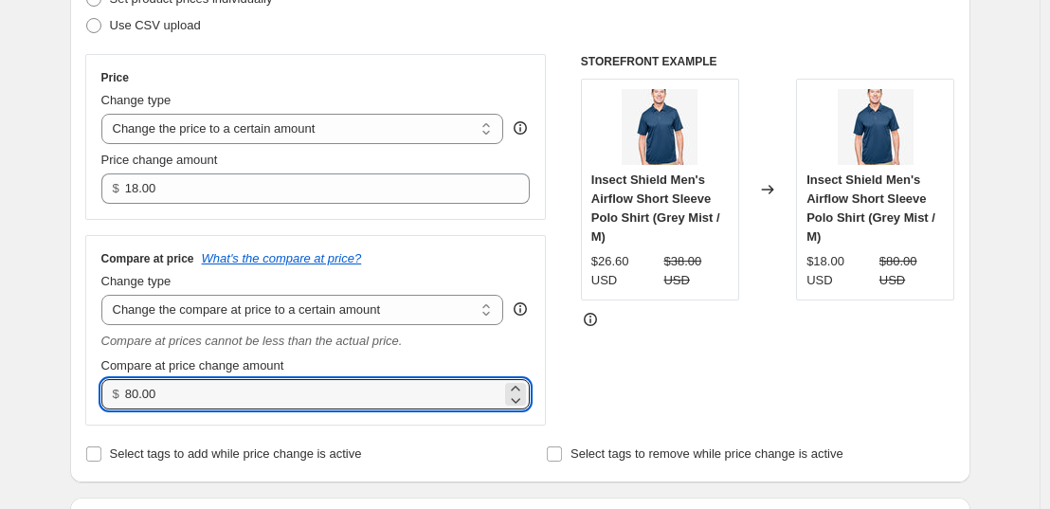
drag, startPoint x: 195, startPoint y: 380, endPoint x: 11, endPoint y: 384, distance: 183.9
type input "38.00"
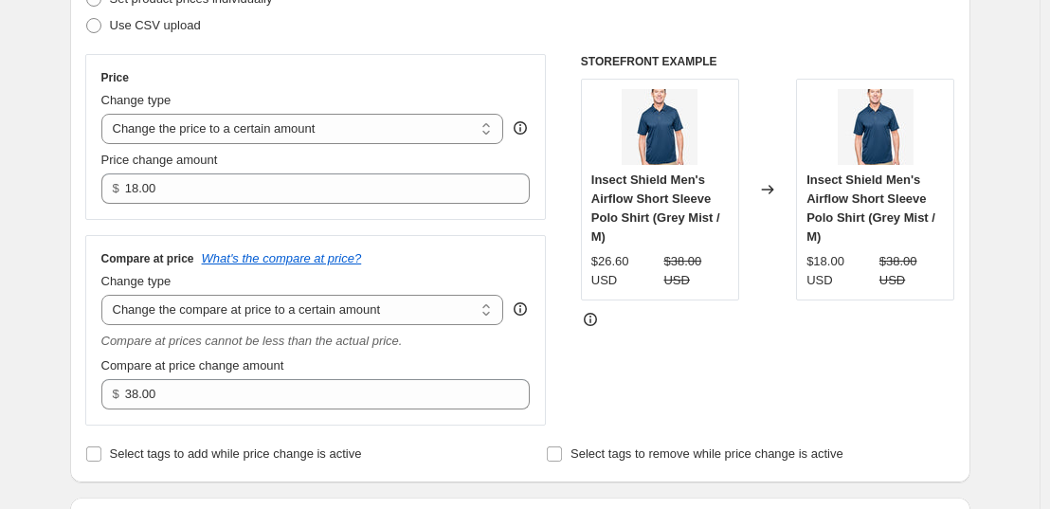
click at [82, 417] on div "Step 2. Select how the prices should change Use bulk price change rules Set pro…" at bounding box center [520, 196] width 900 height 572
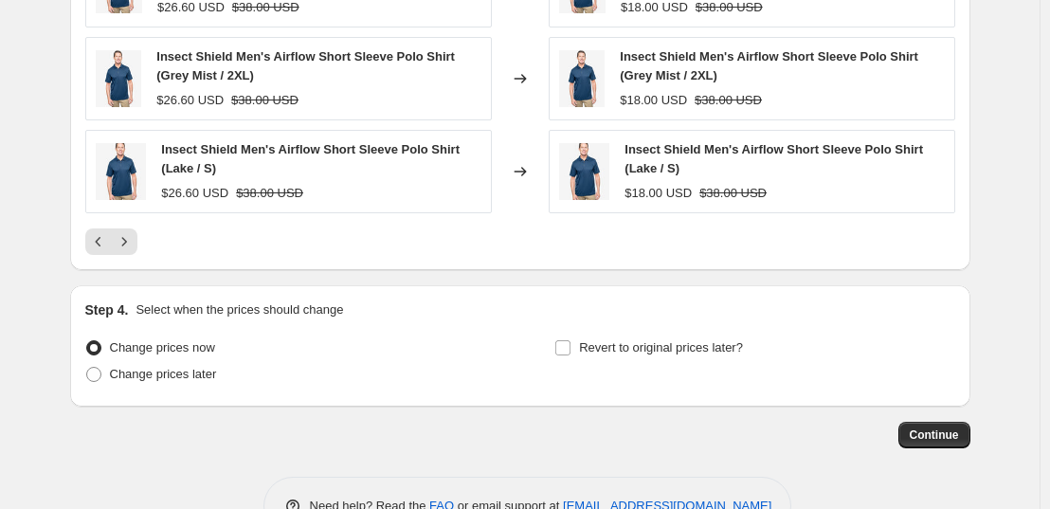
scroll to position [1602, 0]
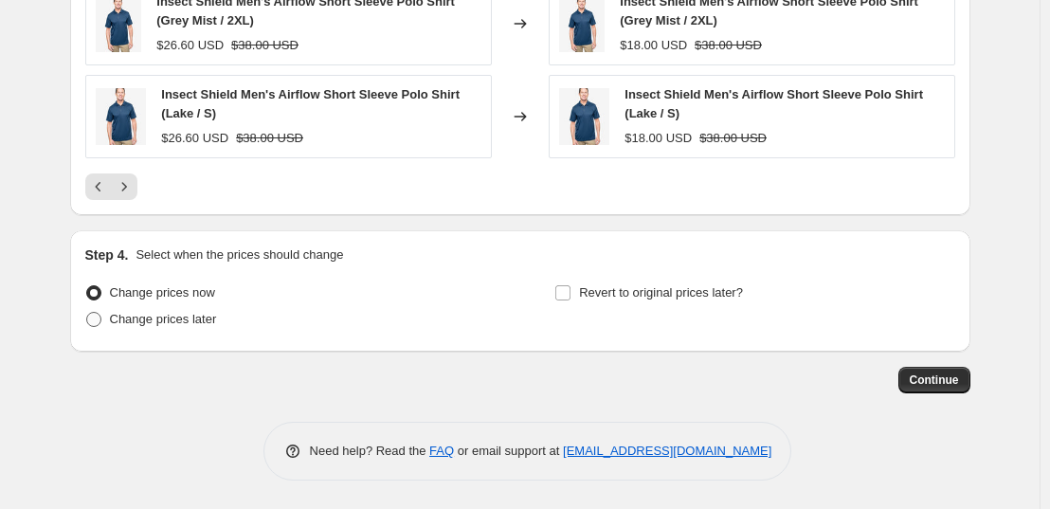
click at [118, 326] on span "Change prices later" at bounding box center [163, 319] width 107 height 14
click at [87, 313] on input "Change prices later" at bounding box center [86, 312] width 1 height 1
radio input "true"
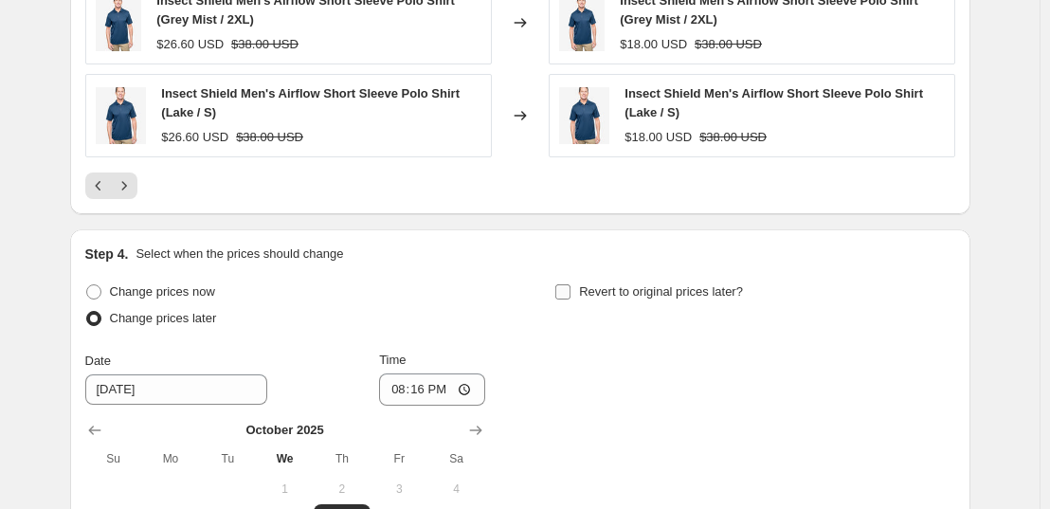
click at [580, 300] on label "Revert to original prices later?" at bounding box center [648, 292] width 189 height 27
click at [571, 300] on input "Revert to original prices later?" at bounding box center [562, 291] width 15 height 15
checkbox input "true"
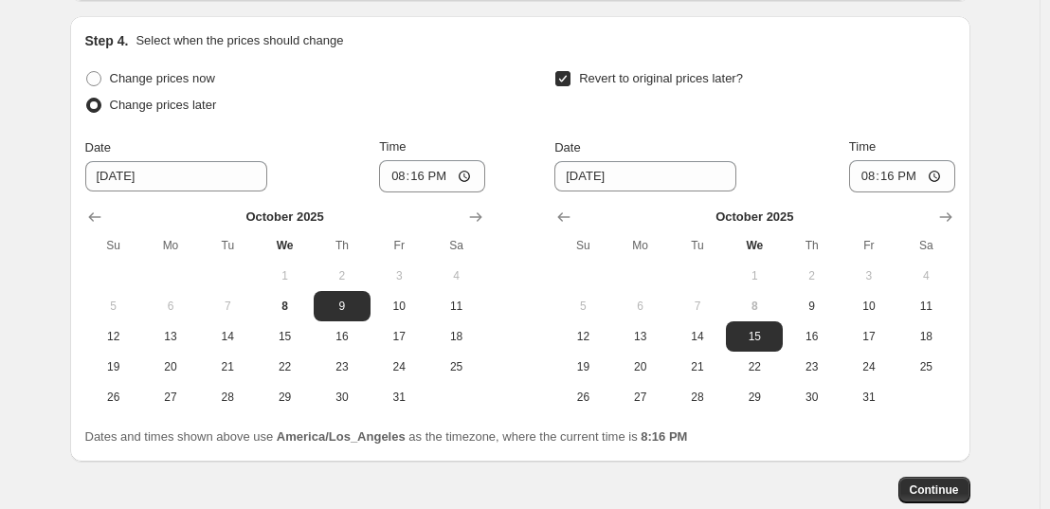
scroll to position [1816, 0]
click at [104, 336] on span "12" at bounding box center [114, 335] width 42 height 15
type input "[DATE]"
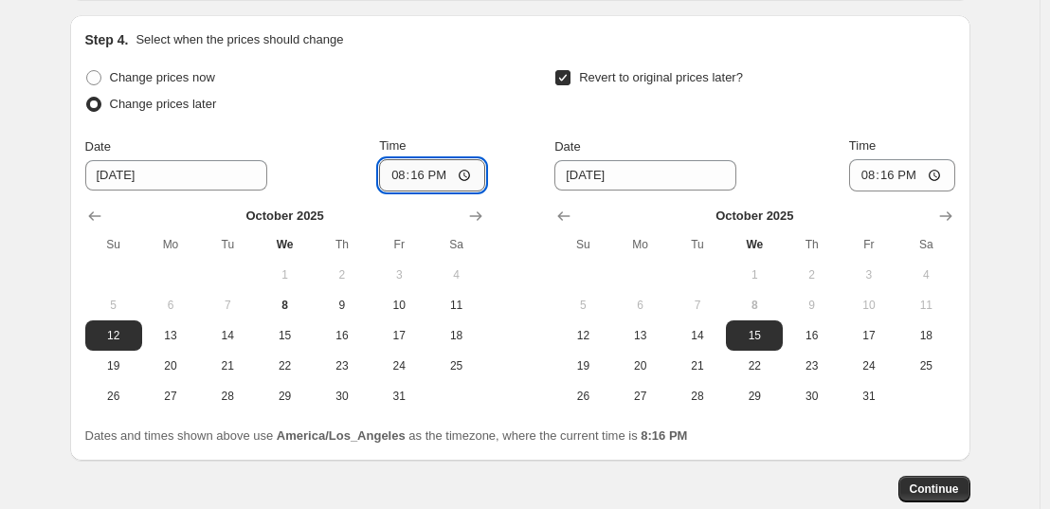
click at [405, 179] on input "20:16" at bounding box center [432, 175] width 106 height 32
type input "21:00"
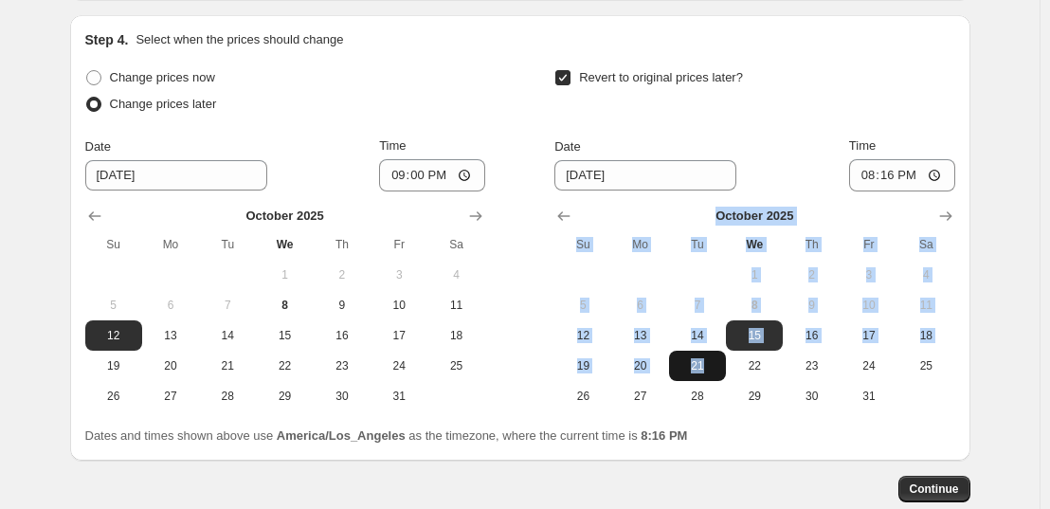
drag, startPoint x: 620, startPoint y: 224, endPoint x: 714, endPoint y: 355, distance: 161.8
click at [714, 355] on div "[DATE] Su Mo Tu We Th Fr Sa 1 2 3 4 5 6 7 8 9 10 11 12 13 14 15 16 17 18 19 20 …" at bounding box center [754, 301] width 400 height 220
click at [714, 355] on button "21" at bounding box center [697, 366] width 57 height 30
type input "[DATE]"
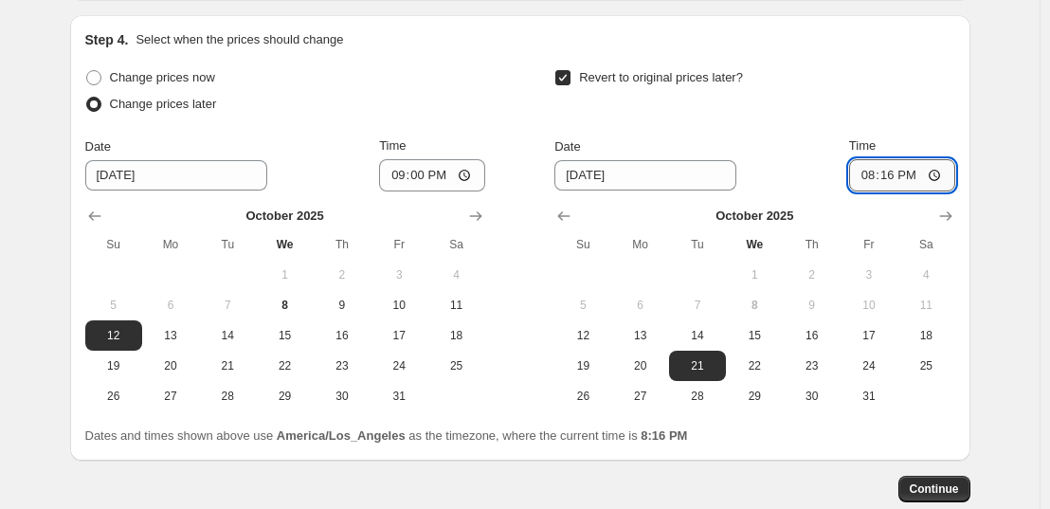
click at [869, 173] on input "20:16" at bounding box center [902, 175] width 106 height 32
type input "21:00"
click at [902, 82] on div "Revert to original prices later?" at bounding box center [754, 92] width 400 height 57
click at [937, 500] on button "Continue" at bounding box center [935, 489] width 72 height 27
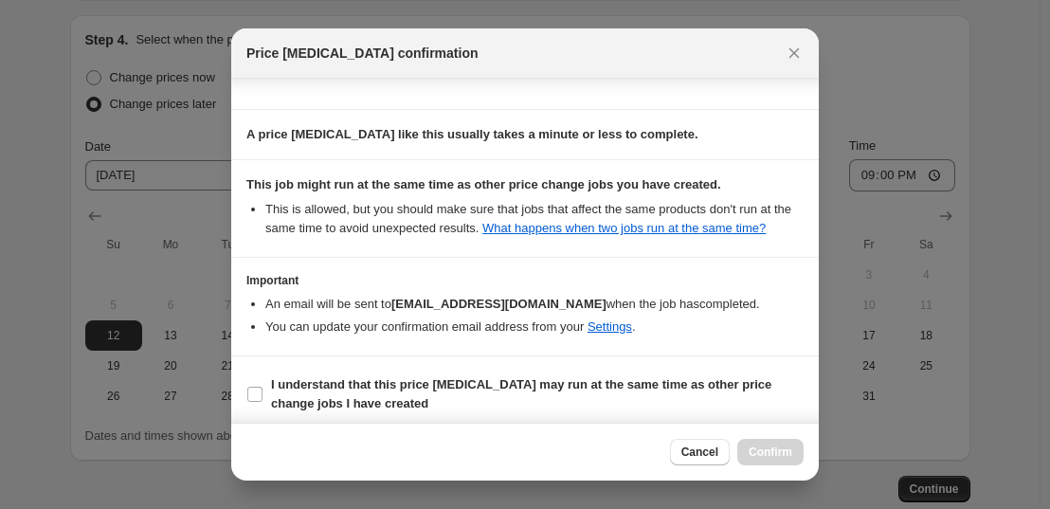
scroll to position [285, 0]
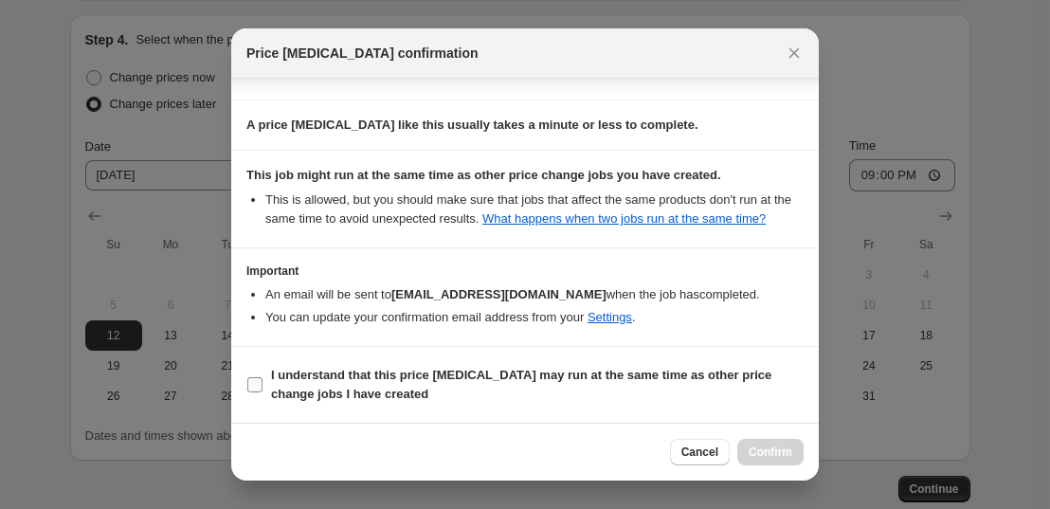
click at [395, 384] on span "I understand that this price [MEDICAL_DATA] may run at the same time as other p…" at bounding box center [537, 385] width 533 height 38
click at [263, 384] on input "I understand that this price [MEDICAL_DATA] may run at the same time as other p…" at bounding box center [254, 384] width 15 height 15
checkbox input "true"
click at [753, 452] on span "Confirm" at bounding box center [771, 452] width 44 height 15
